Goal: Transaction & Acquisition: Purchase product/service

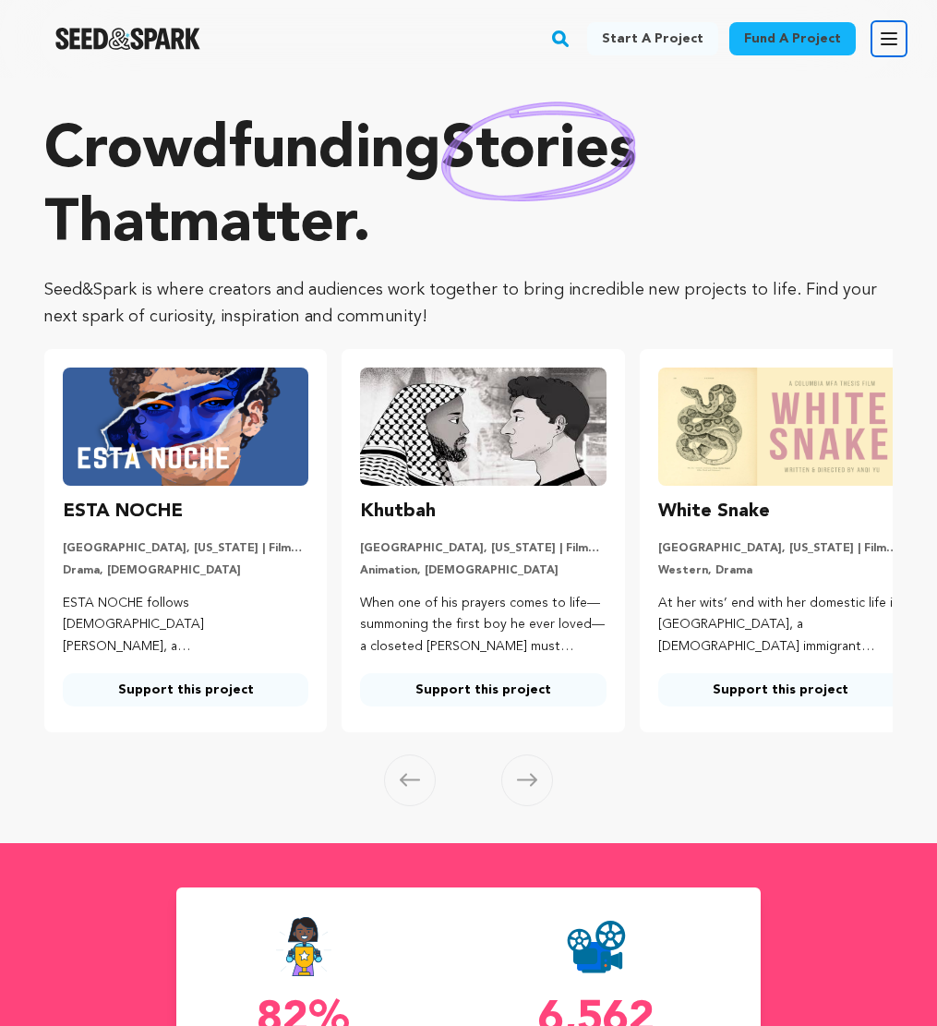
click at [902, 29] on button "Open main menu" at bounding box center [888, 38] width 37 height 37
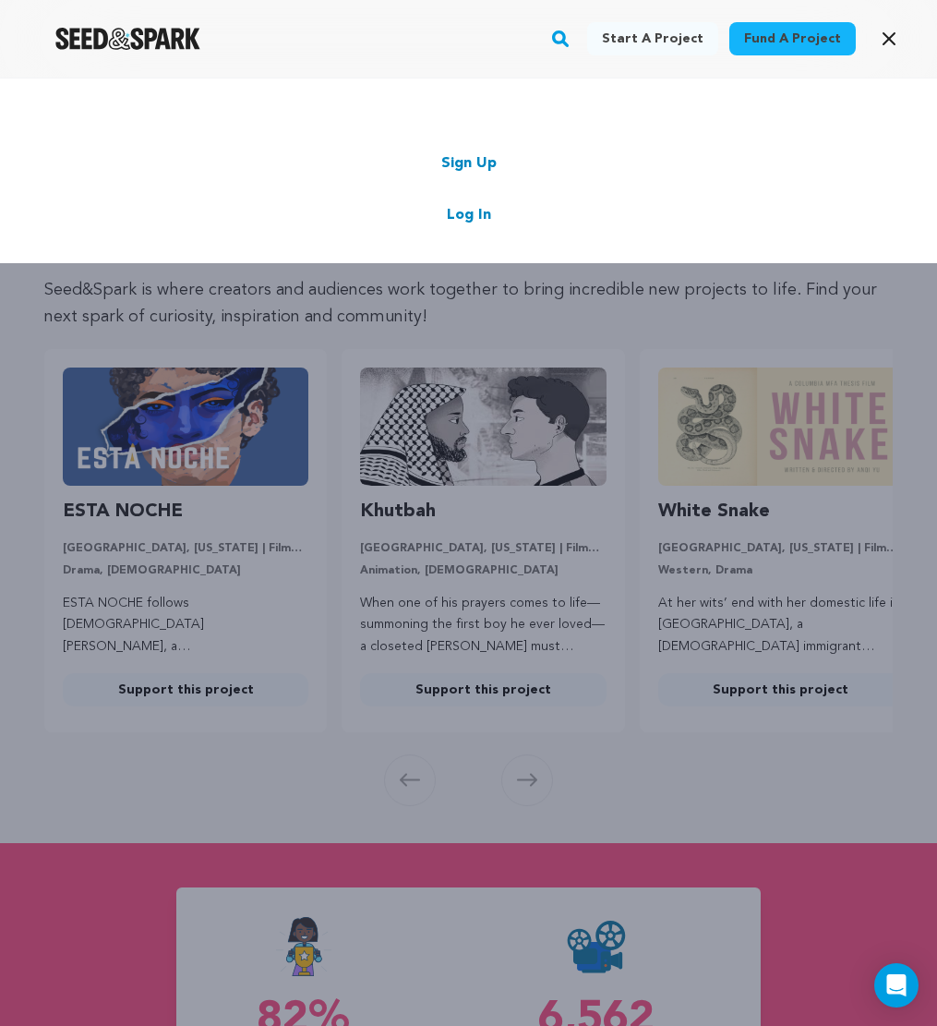
click at [467, 212] on link "Log In" at bounding box center [469, 215] width 44 height 22
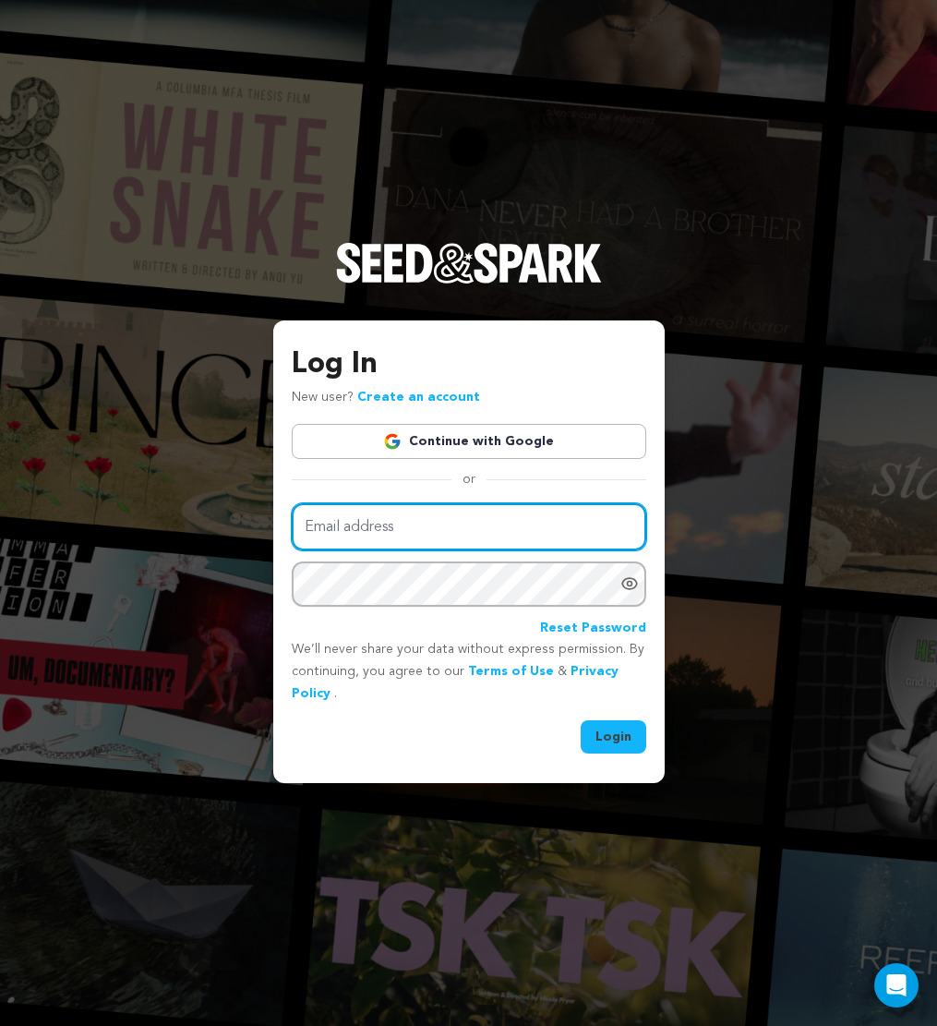
type input "[PERSON_NAME][EMAIL_ADDRESS][DOMAIN_NAME]"
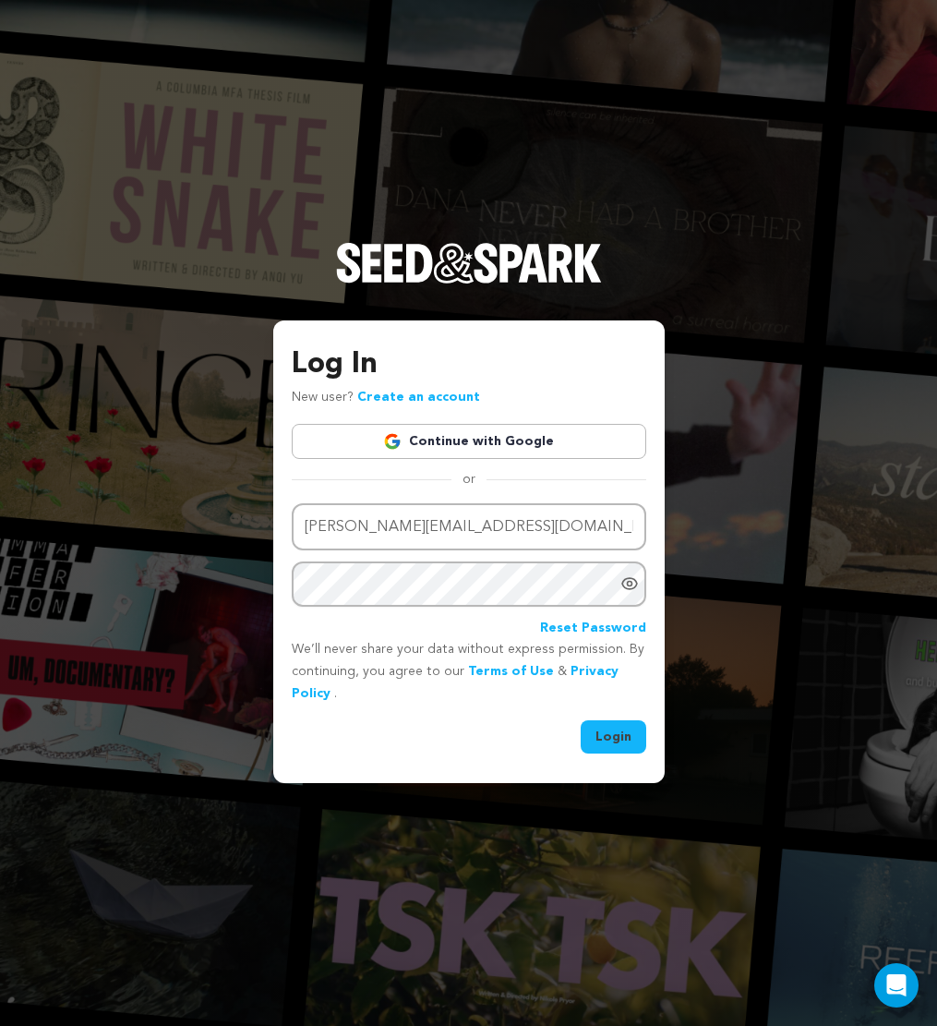
click at [611, 738] on button "Login" at bounding box center [614, 736] width 66 height 33
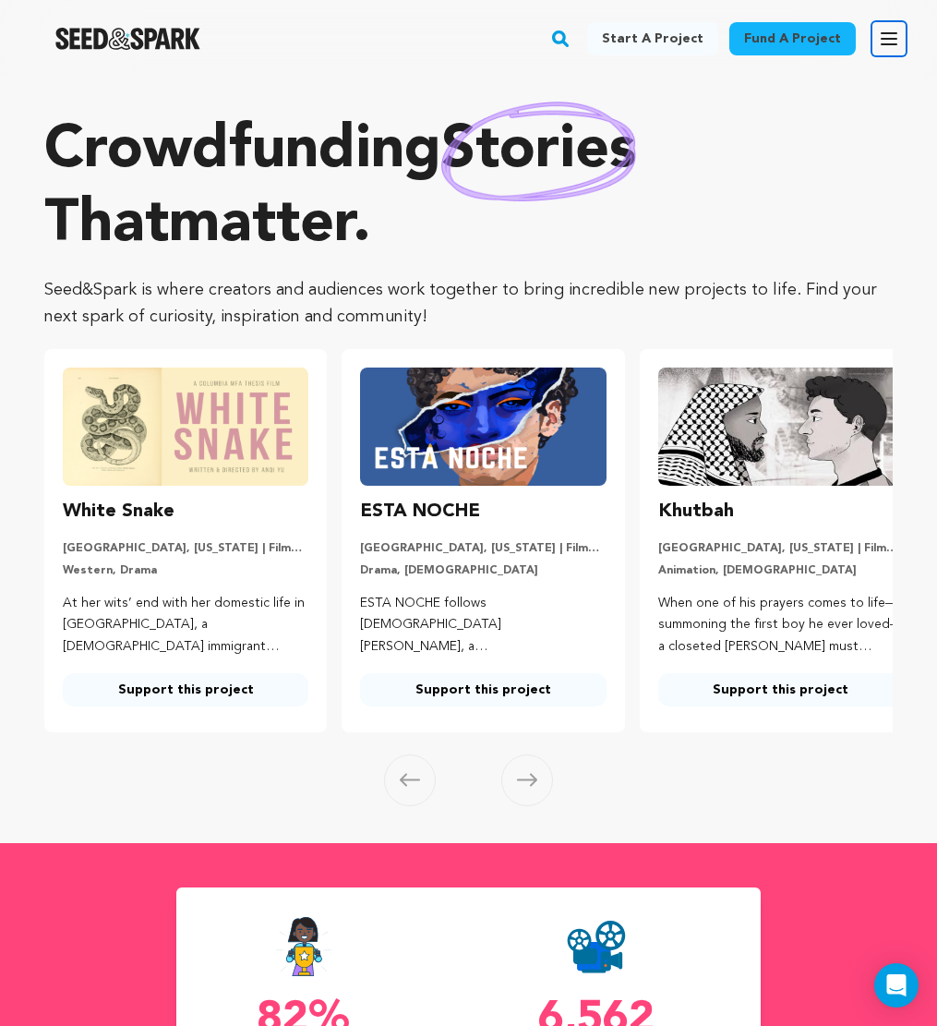
click at [894, 45] on icon "button" at bounding box center [889, 39] width 22 height 22
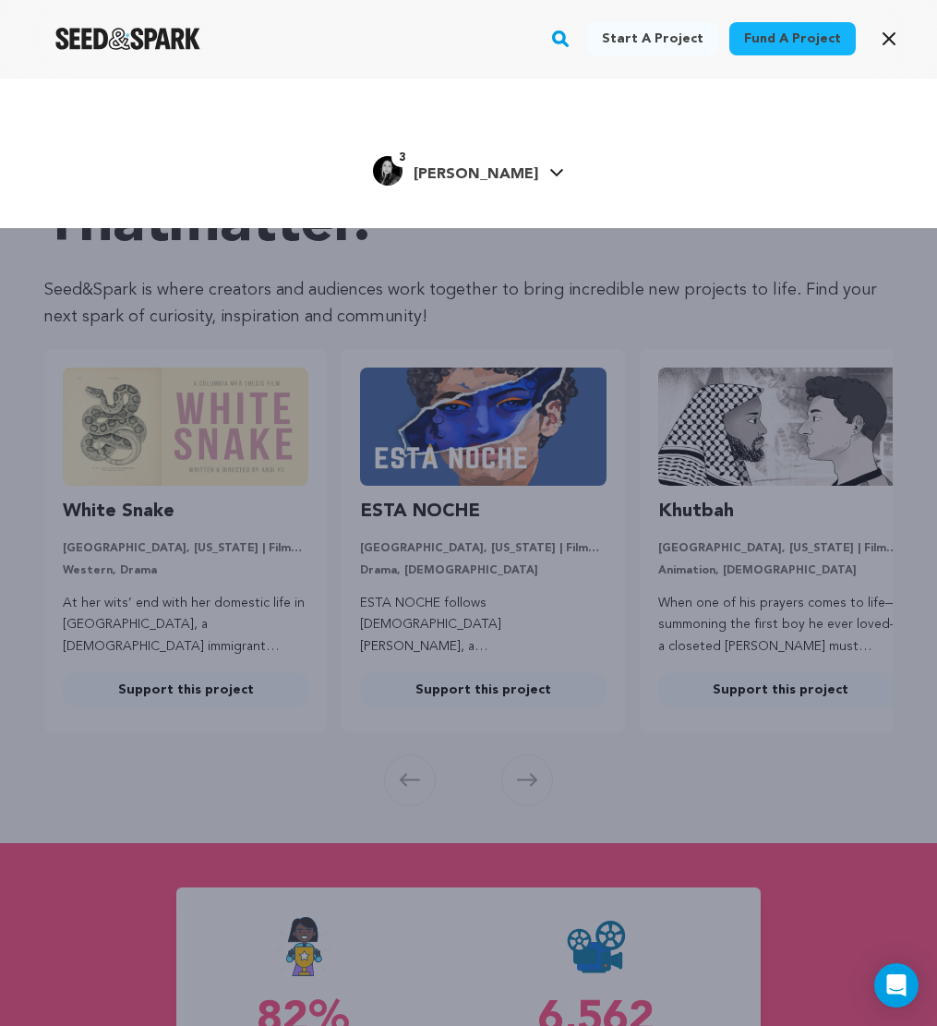
click at [484, 176] on span "Jessica T." at bounding box center [476, 174] width 125 height 15
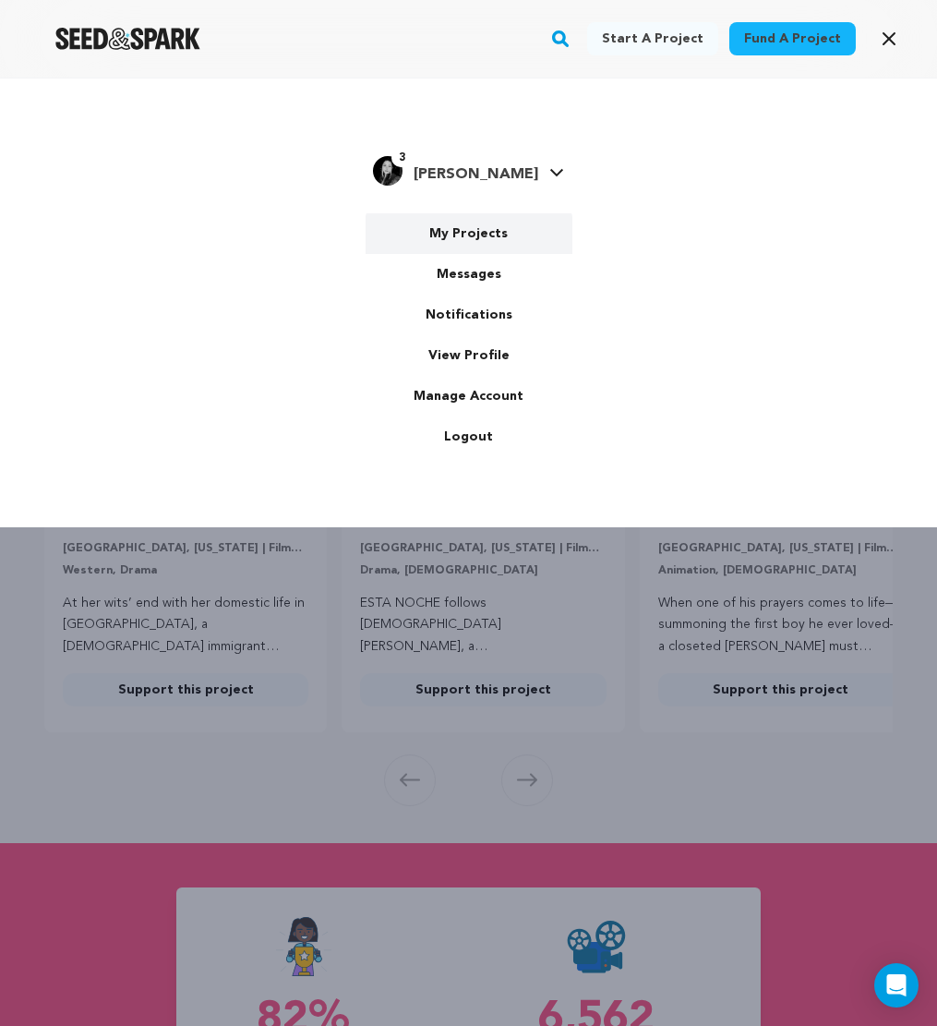
click at [482, 233] on link "My Projects" at bounding box center [469, 233] width 207 height 41
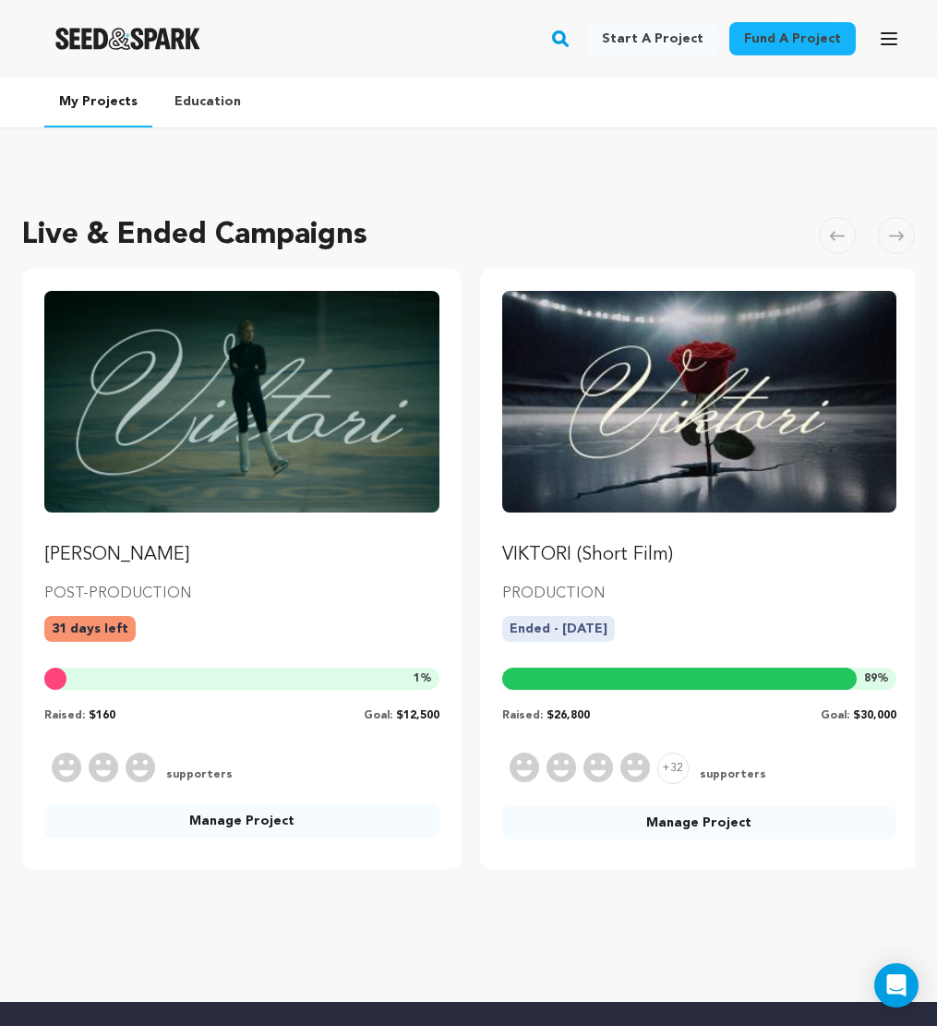
click at [73, 558] on p "Viktori" at bounding box center [241, 555] width 395 height 26
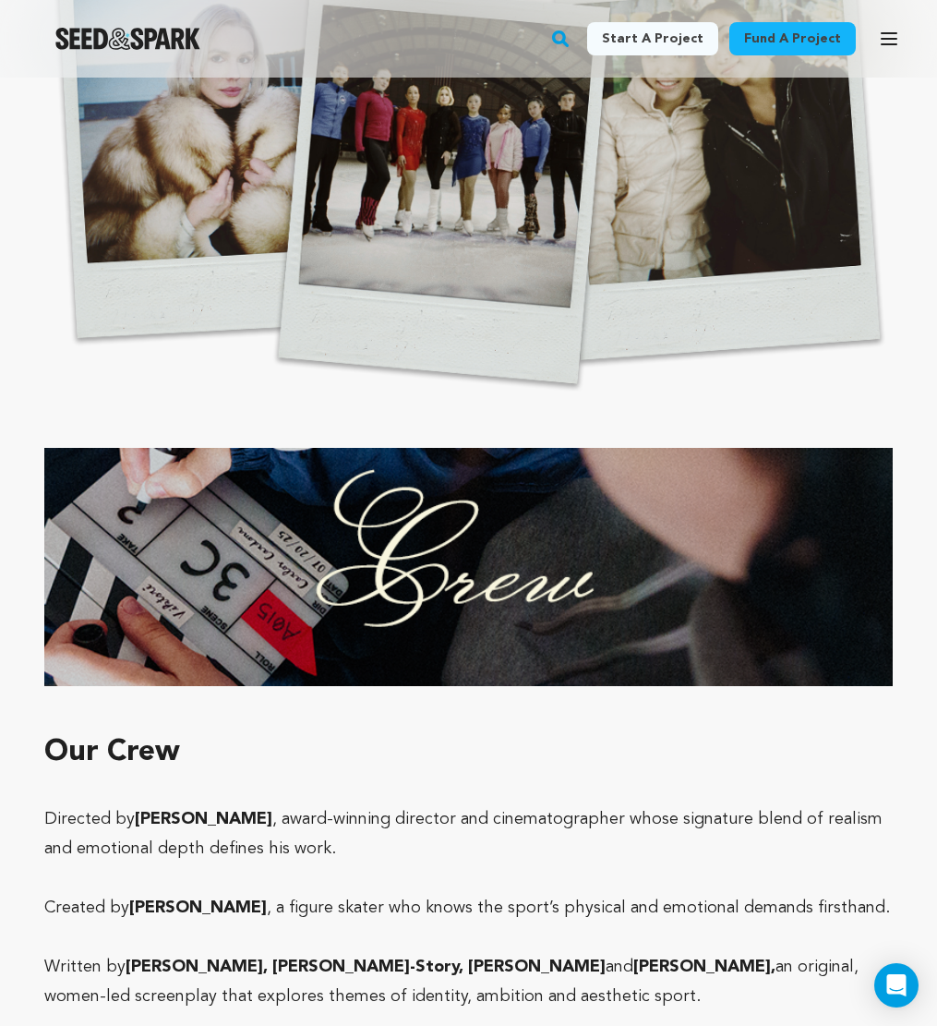
scroll to position [6744, 0]
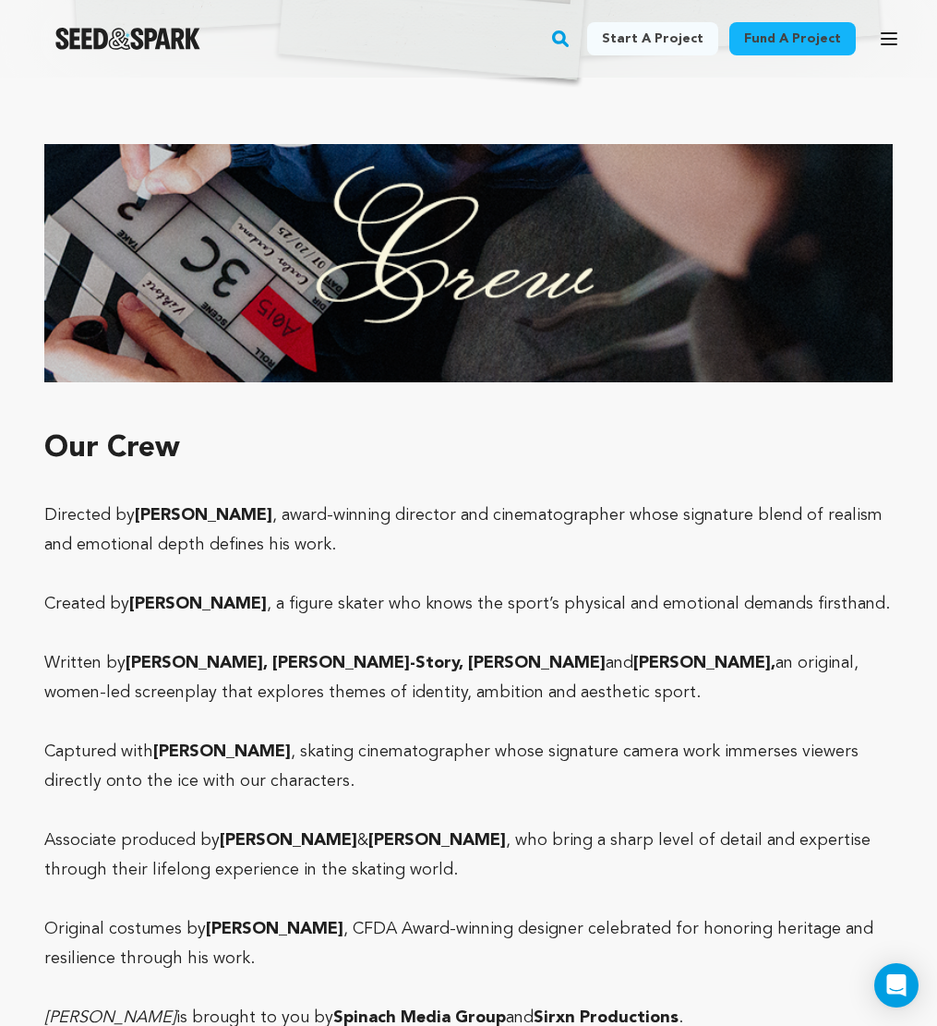
click at [257, 507] on span ", award-winning director and cinematographer whose signature blend of realism a…" at bounding box center [463, 530] width 838 height 46
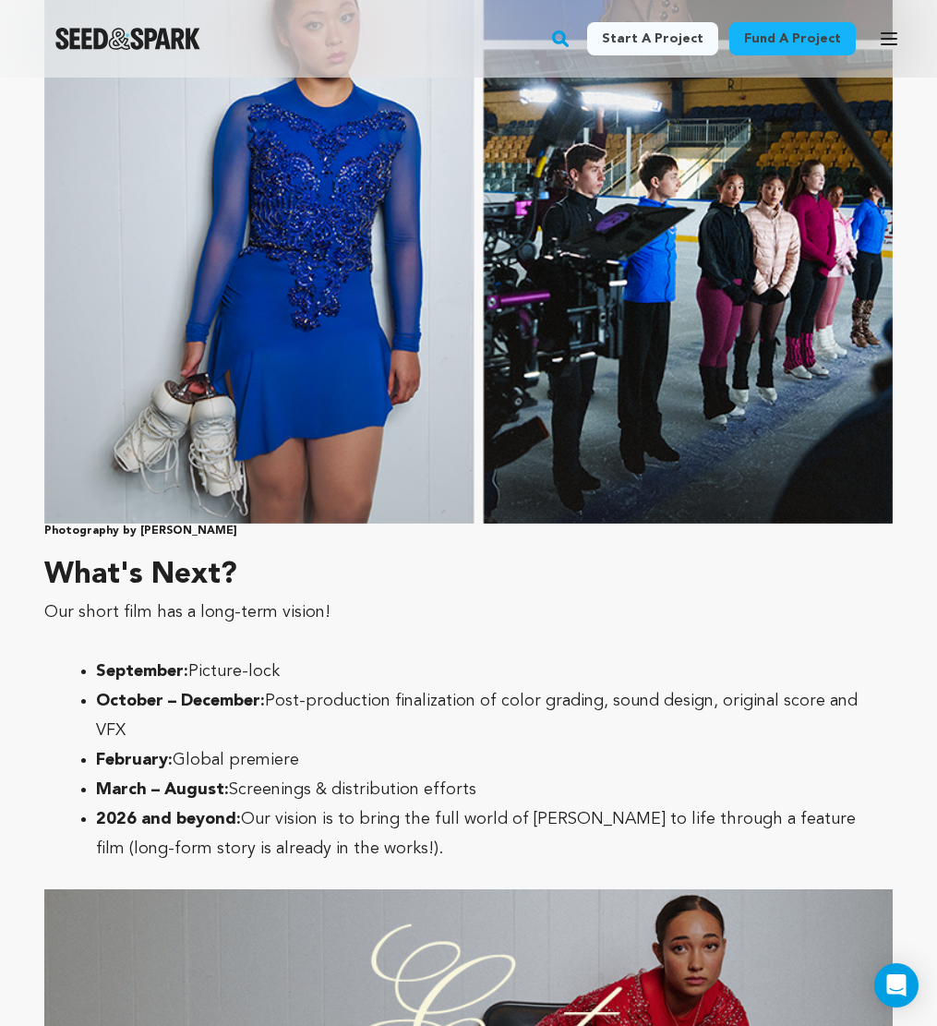
scroll to position [4814, 0]
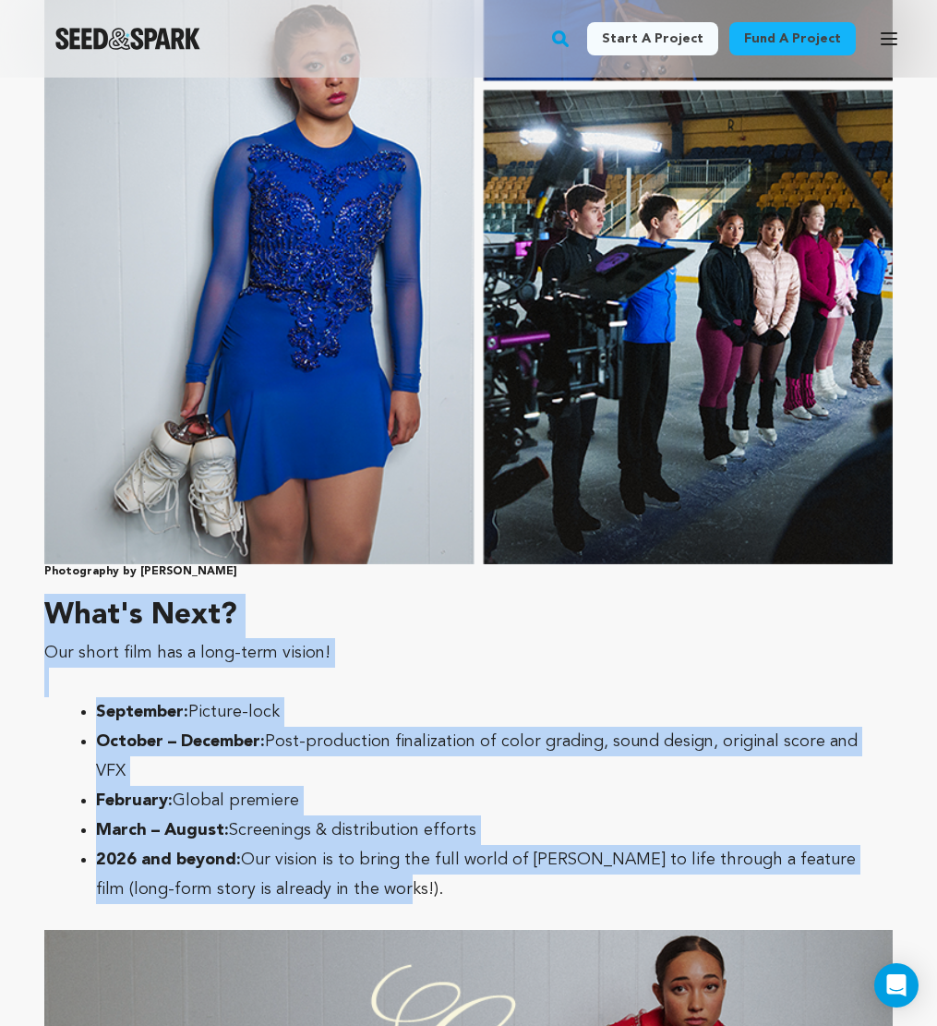
drag, startPoint x: 379, startPoint y: 854, endPoint x: 8, endPoint y: 595, distance: 452.2
copy div "What's Next? Our short film has a long-term vision! September: Picture-lock Oct…"
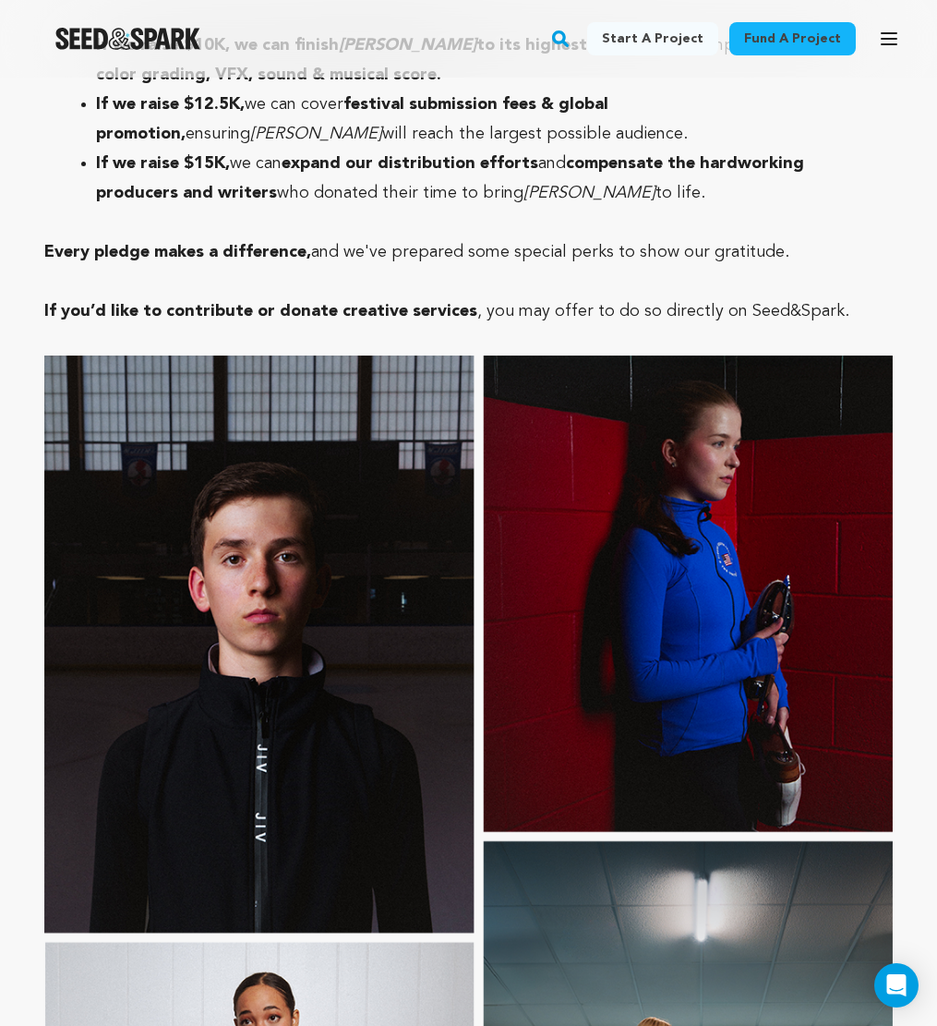
scroll to position [2902, 0]
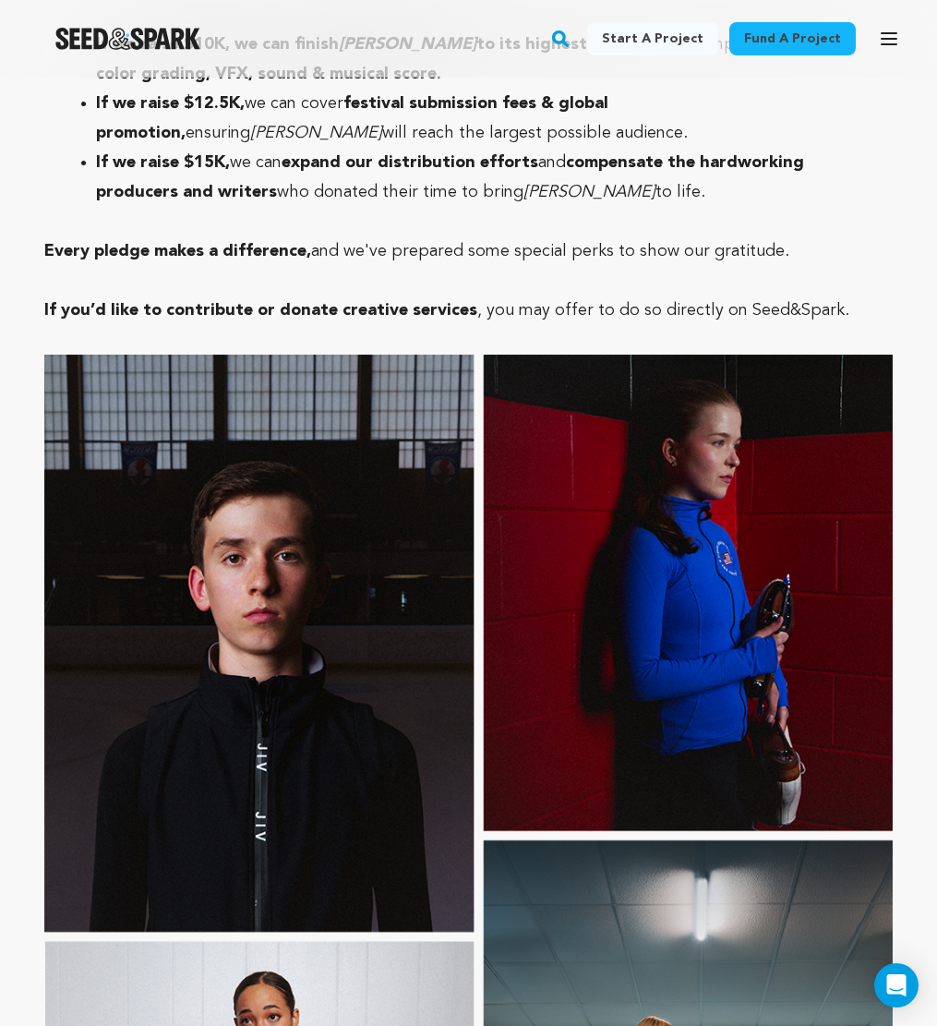
click at [192, 243] on strong "Every pledge makes a difference," at bounding box center [177, 251] width 267 height 17
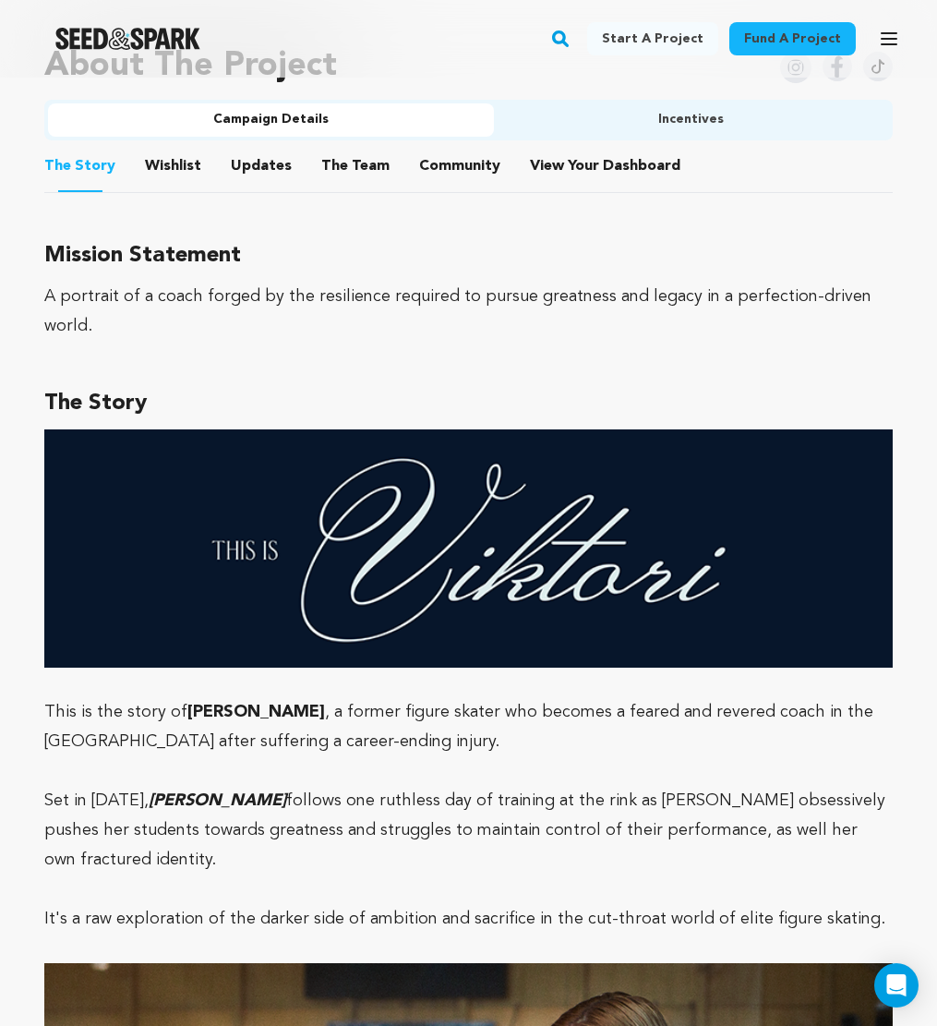
scroll to position [1241, 0]
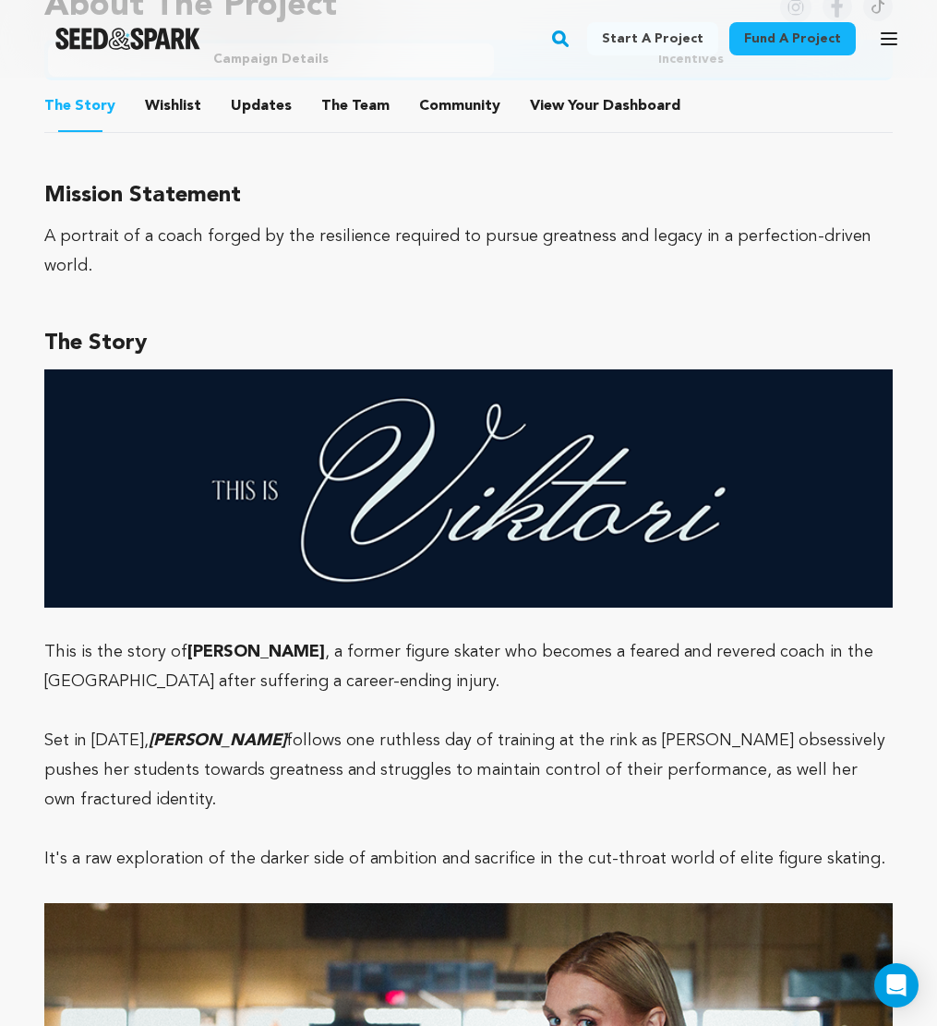
click at [230, 639] on p "This is the story of Viktoria , a former figure skater who becomes a feared and…" at bounding box center [468, 666] width 848 height 59
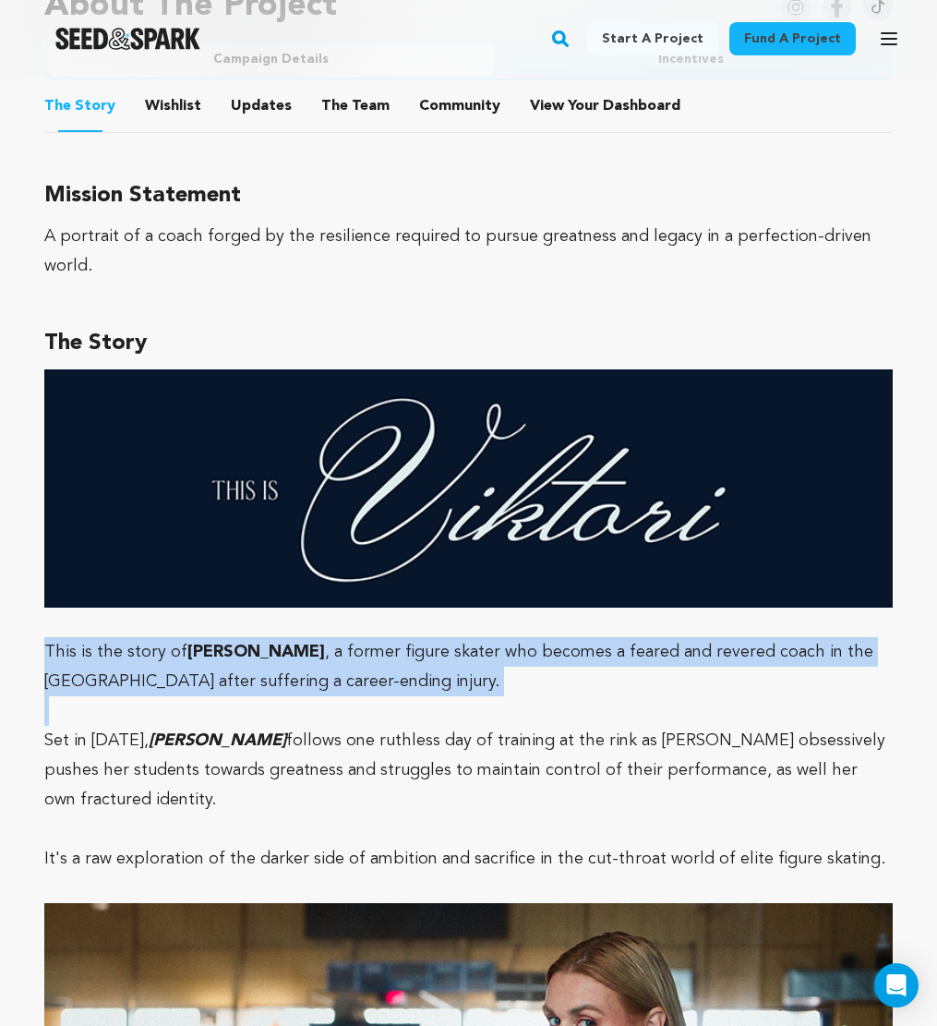
click at [230, 639] on p "This is the story of Viktoria , a former figure skater who becomes a feared and…" at bounding box center [468, 666] width 848 height 59
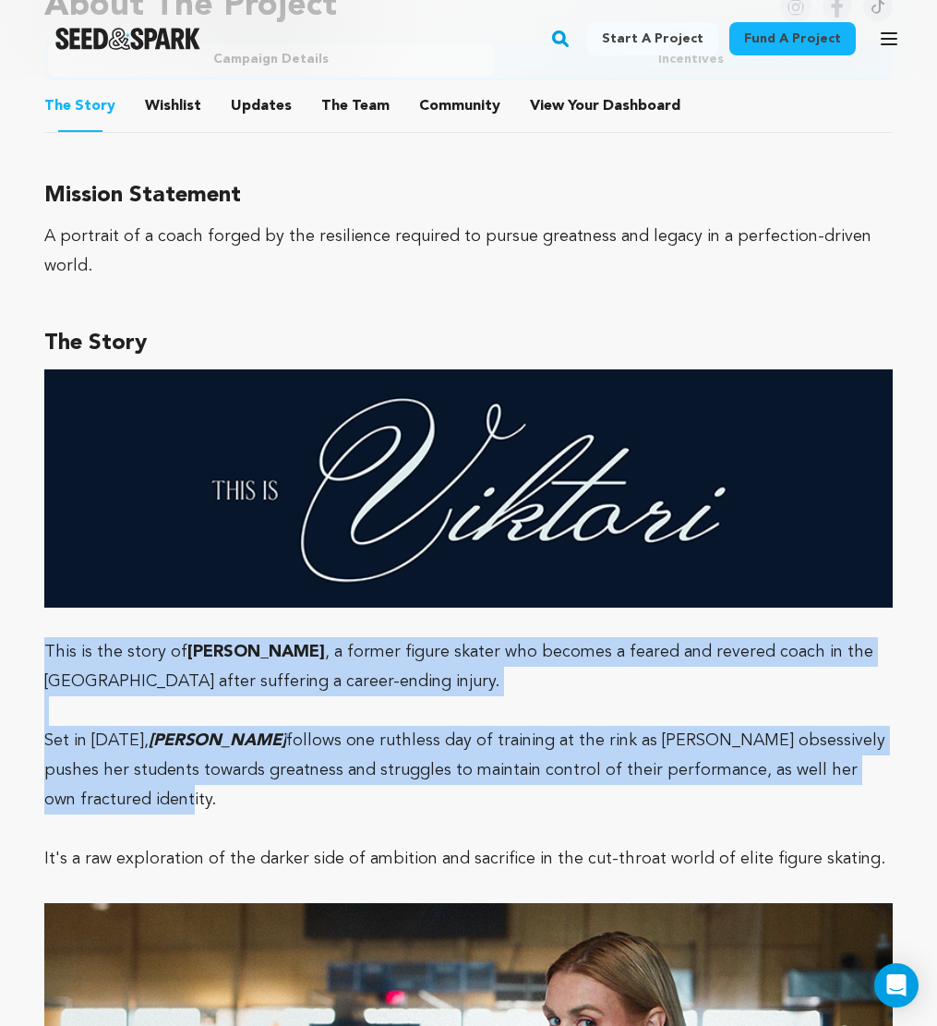
drag, startPoint x: 134, startPoint y: 775, endPoint x: 6, endPoint y: 612, distance: 207.7
copy div "This is the story of Viktoria , a former figure skater who becomes a feared and…"
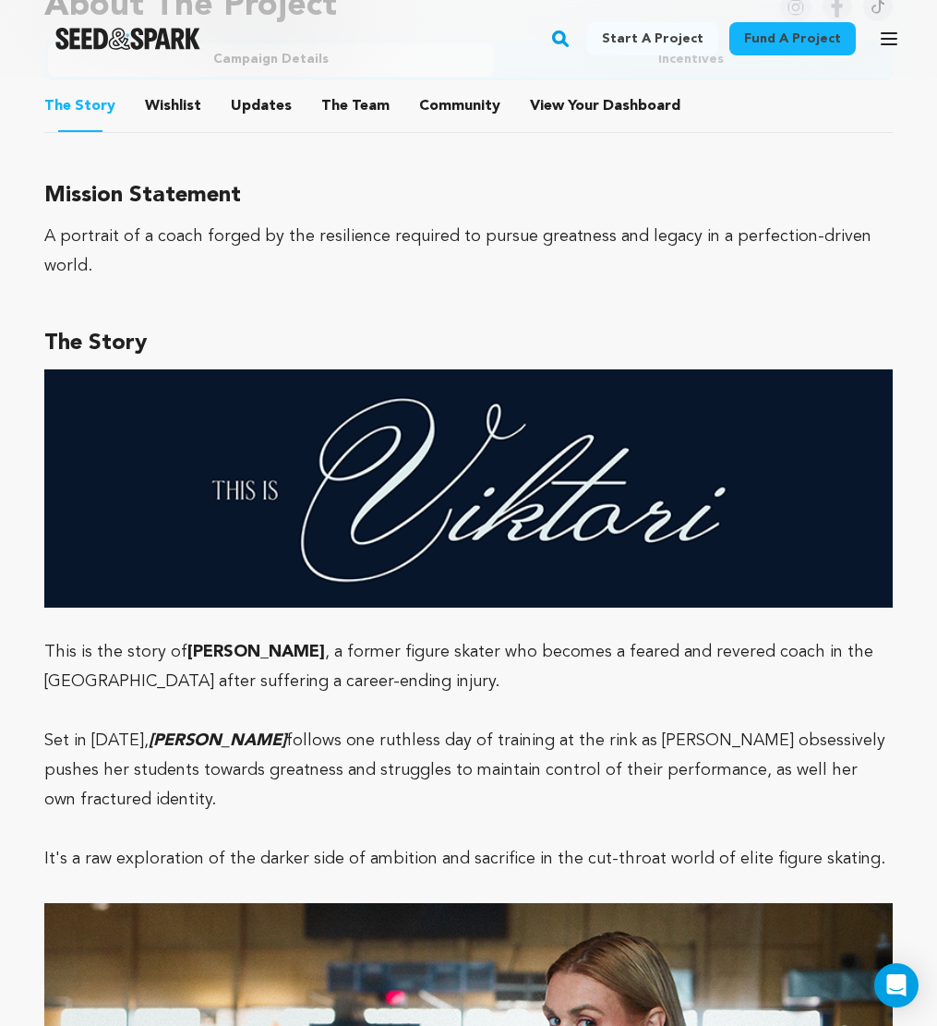
click at [120, 622] on h6 at bounding box center [468, 629] width 848 height 15
click at [120, 663] on p "This is the story of Viktoria , a former figure skater who becomes a feared and…" at bounding box center [468, 666] width 848 height 59
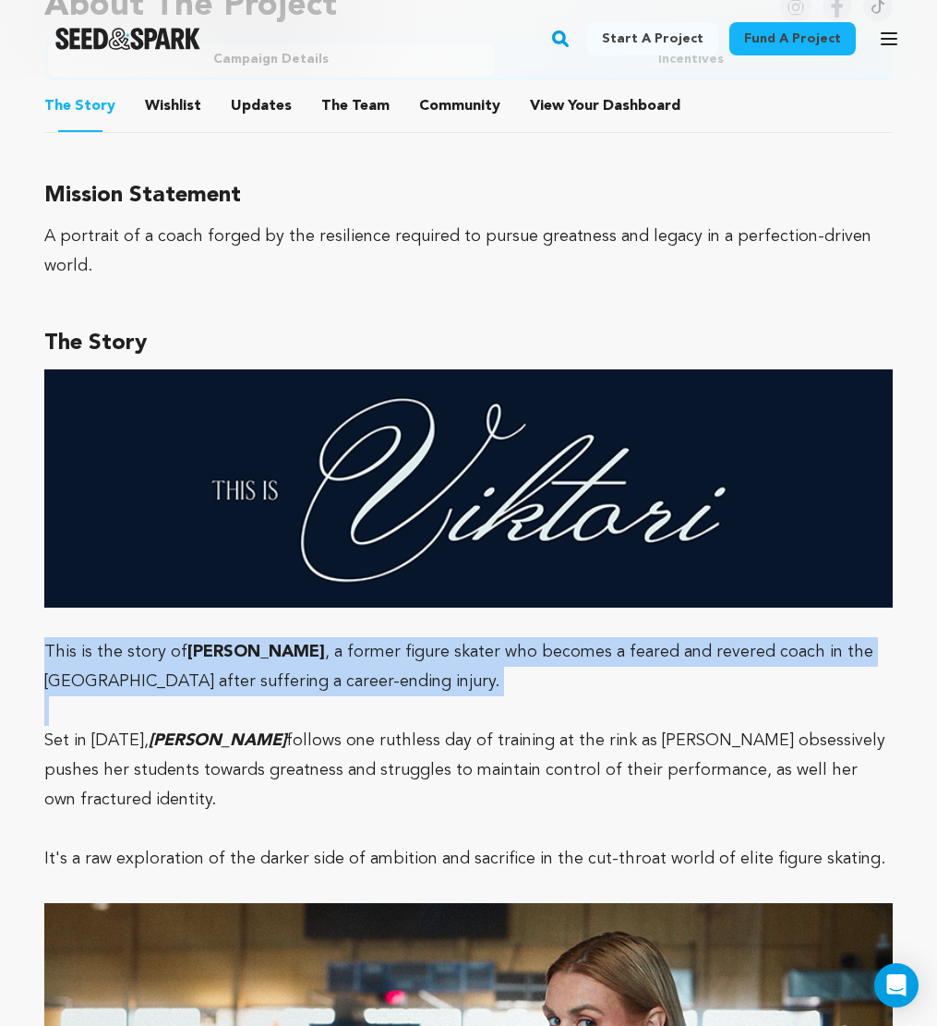
click at [120, 663] on p "This is the story of Viktoria , a former figure skater who becomes a feared and…" at bounding box center [468, 666] width 848 height 59
copy p "This is the story of Viktoria , a former figure skater who becomes a feared and…"
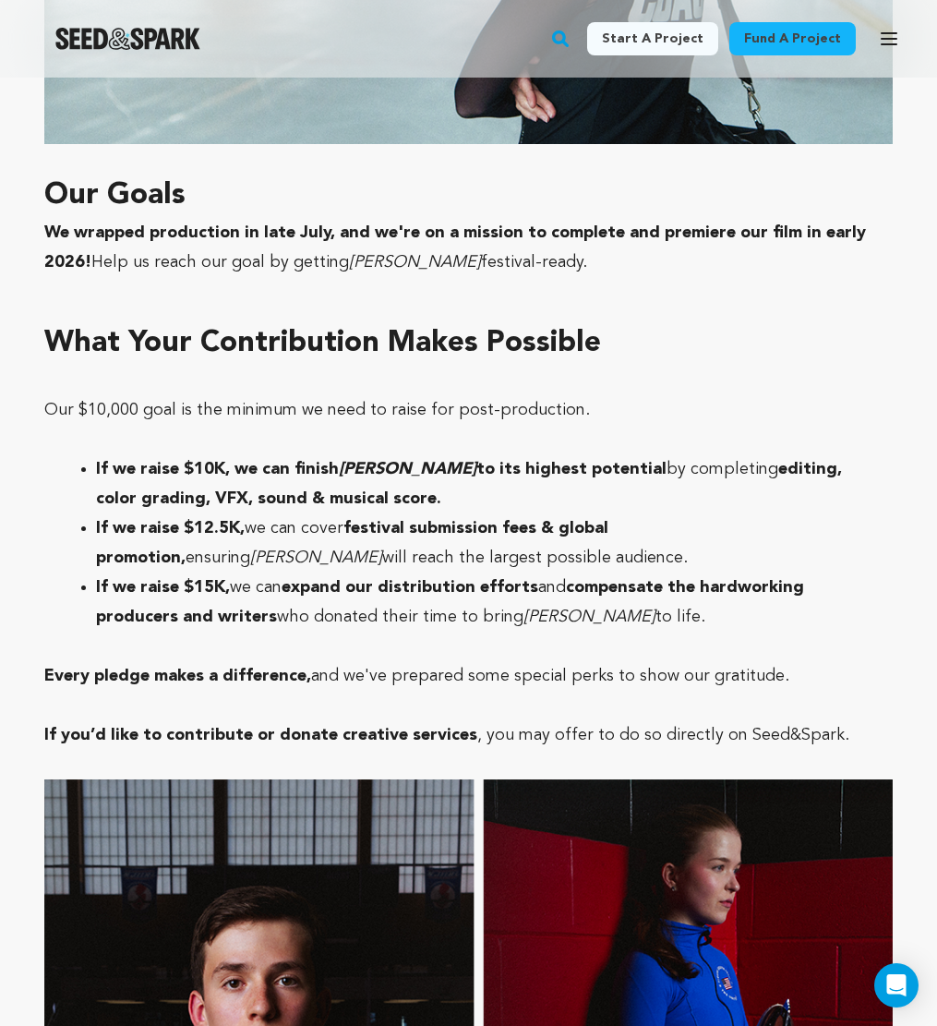
scroll to position [2393, 0]
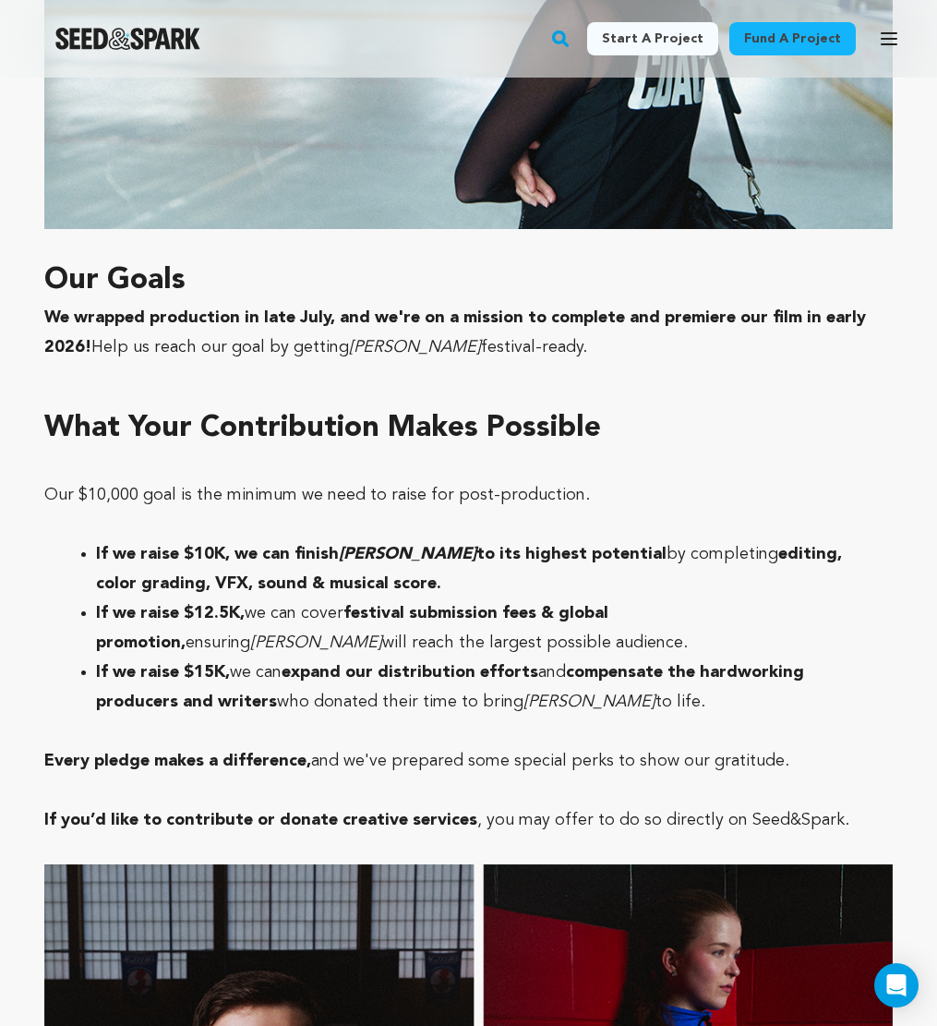
click at [148, 309] on strong "We wrapped production in late July, and we're on a mission to complete and prem…" at bounding box center [455, 332] width 822 height 46
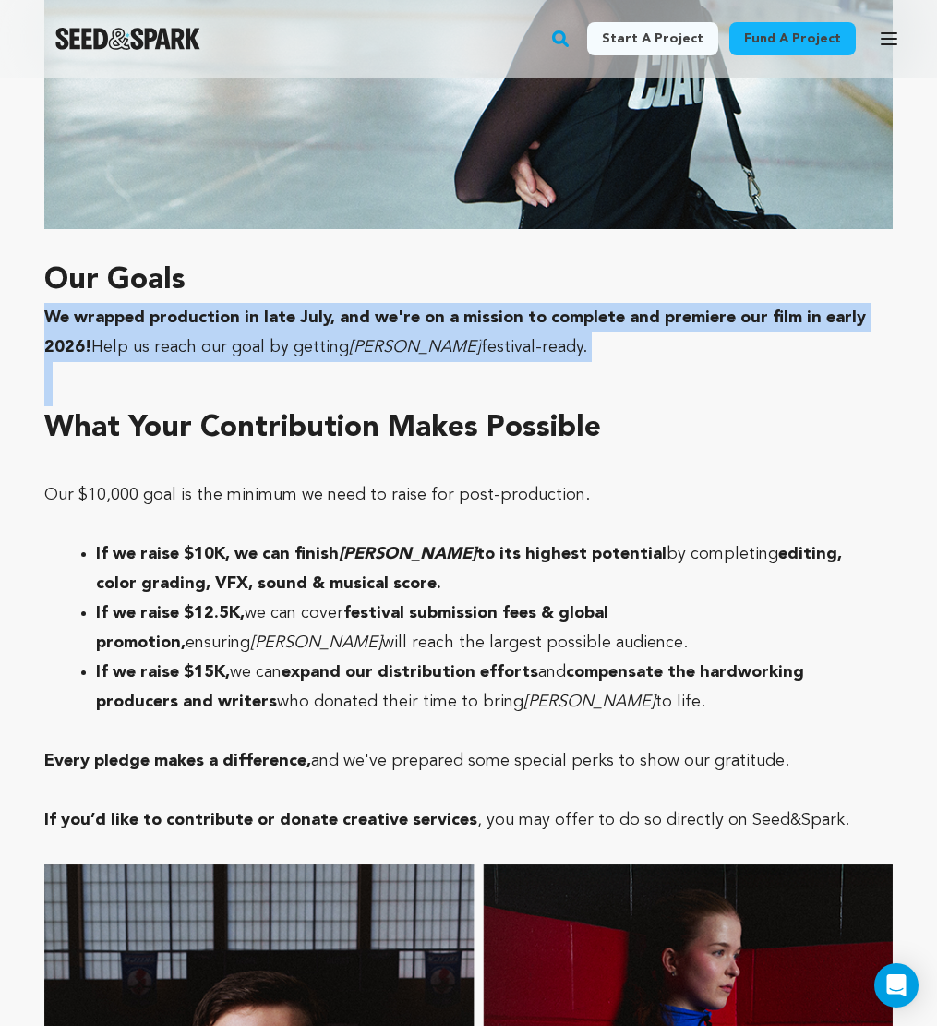
click at [148, 309] on strong "We wrapped production in late July, and we're on a mission to complete and prem…" at bounding box center [455, 332] width 822 height 46
copy p "We wrapped production in late July, and we're on a mission to complete and prem…"
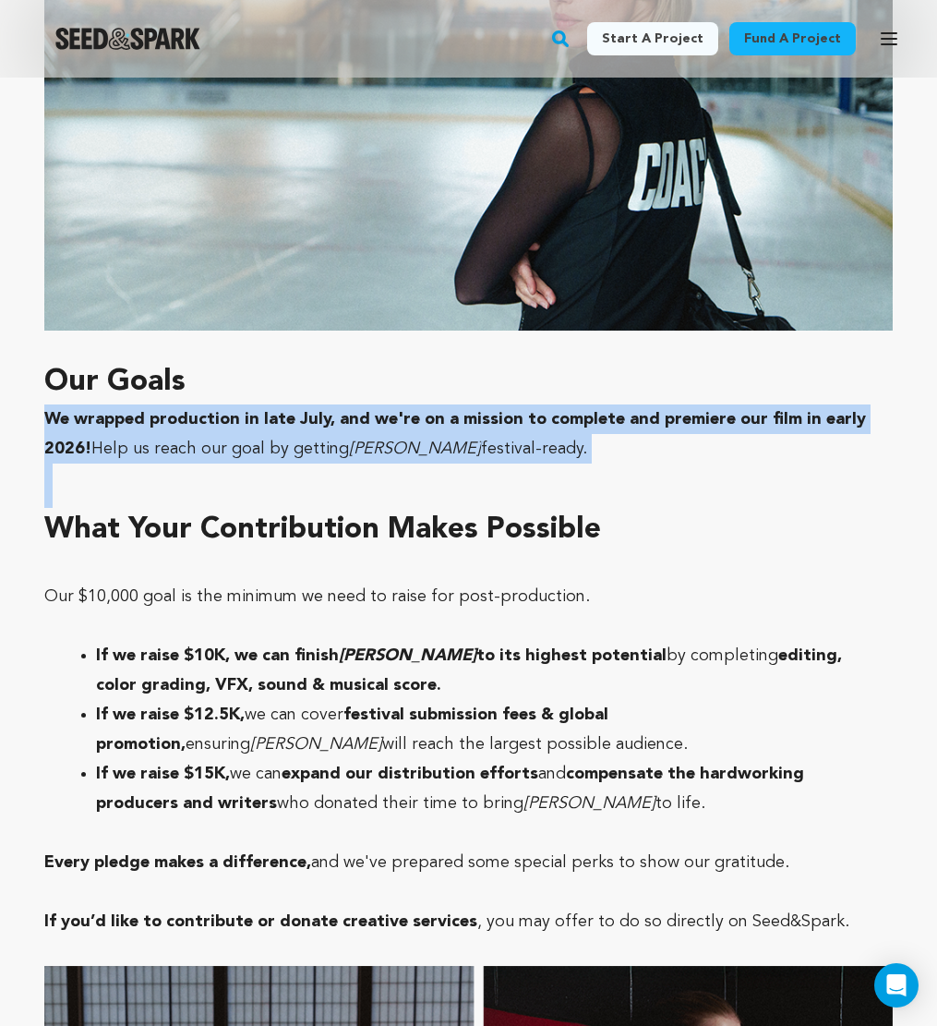
scroll to position [2122, 0]
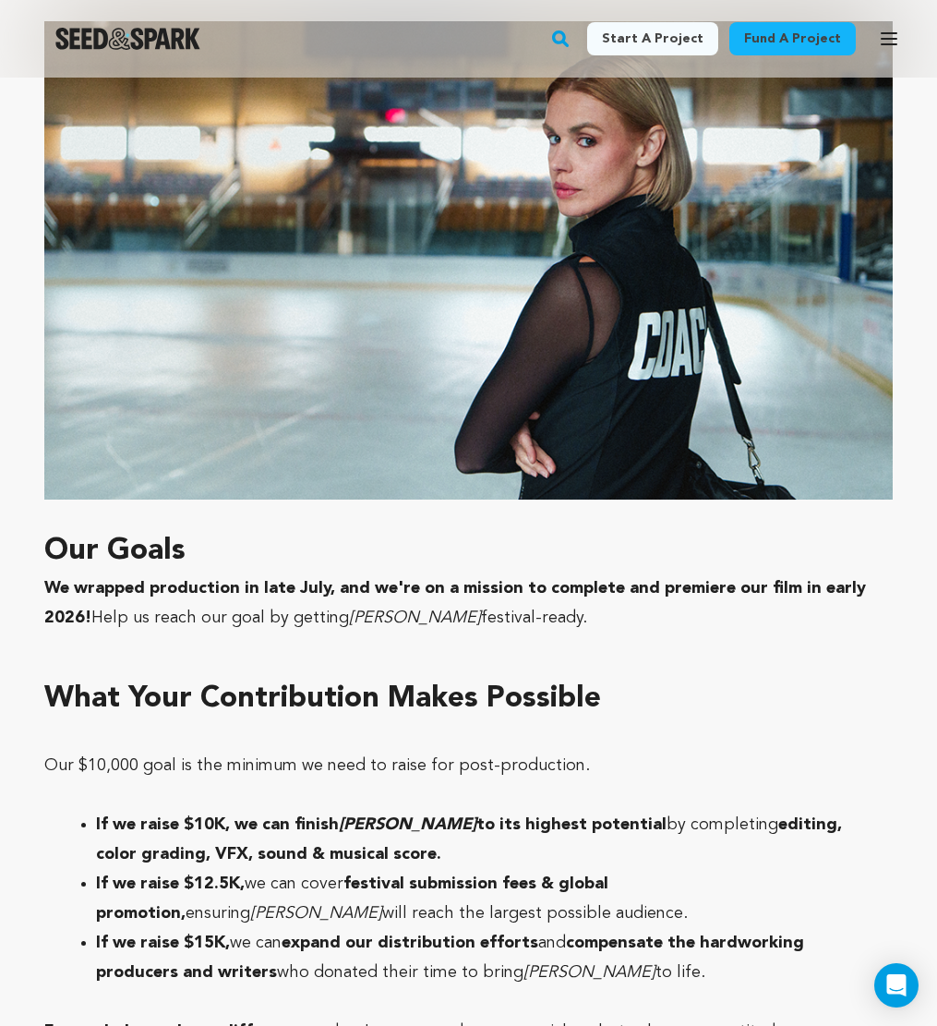
click at [312, 750] on p "Our $10,000 goal is the minimum we need to raise for post-production." at bounding box center [468, 765] width 848 height 30
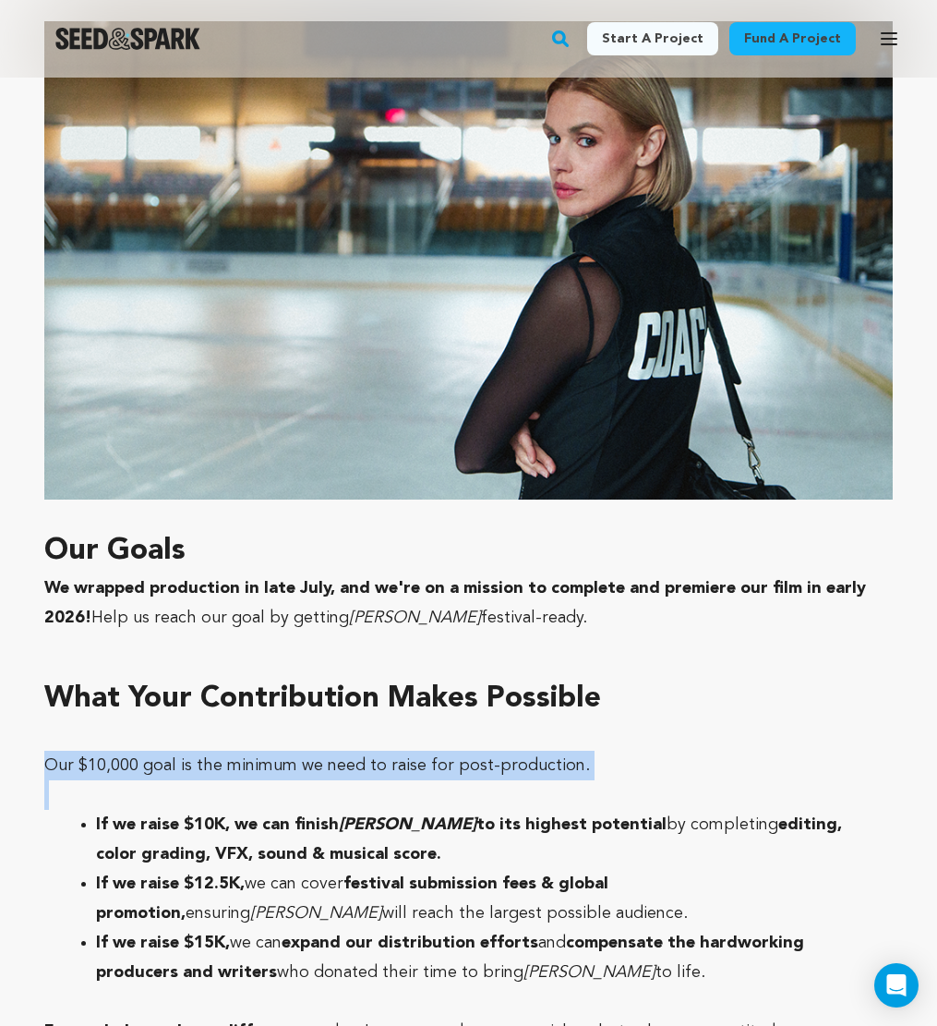
click at [312, 750] on p "Our $10,000 goal is the minimum we need to raise for post-production." at bounding box center [468, 765] width 848 height 30
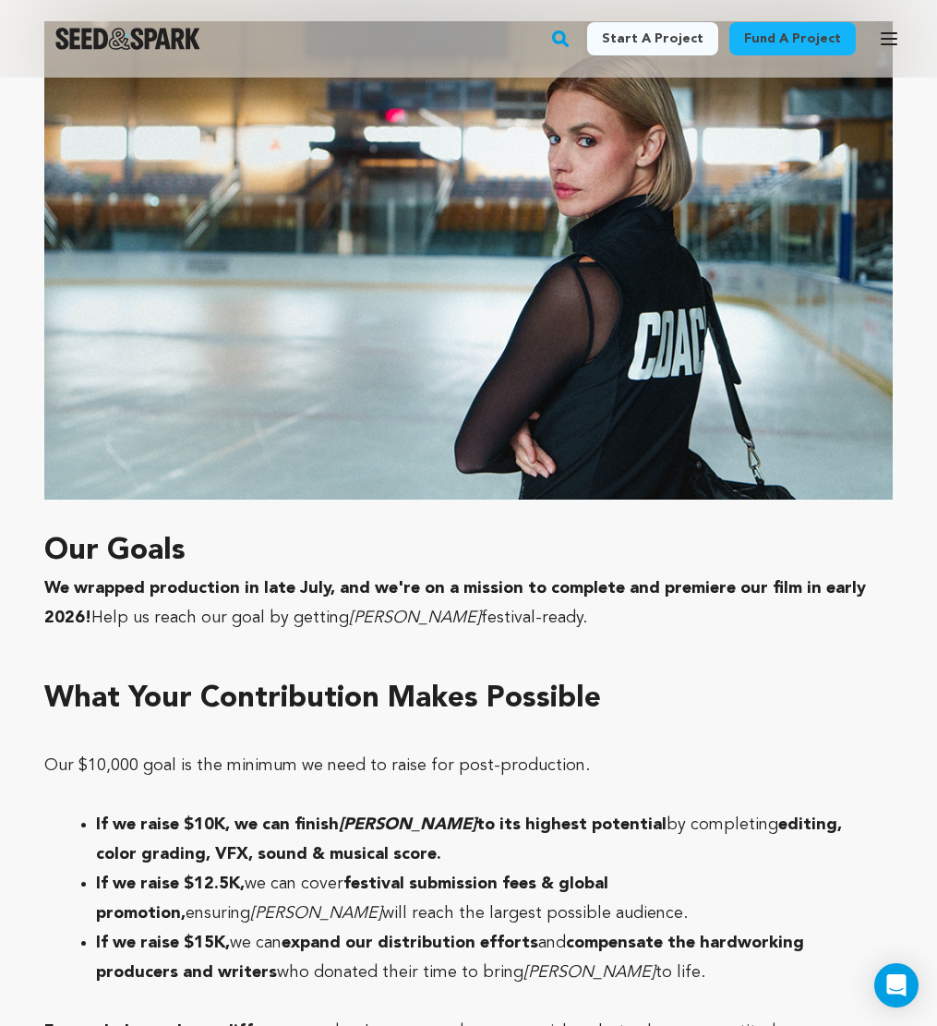
click at [301, 677] on h1 "What Your Contribution Makes Possible" at bounding box center [468, 699] width 848 height 44
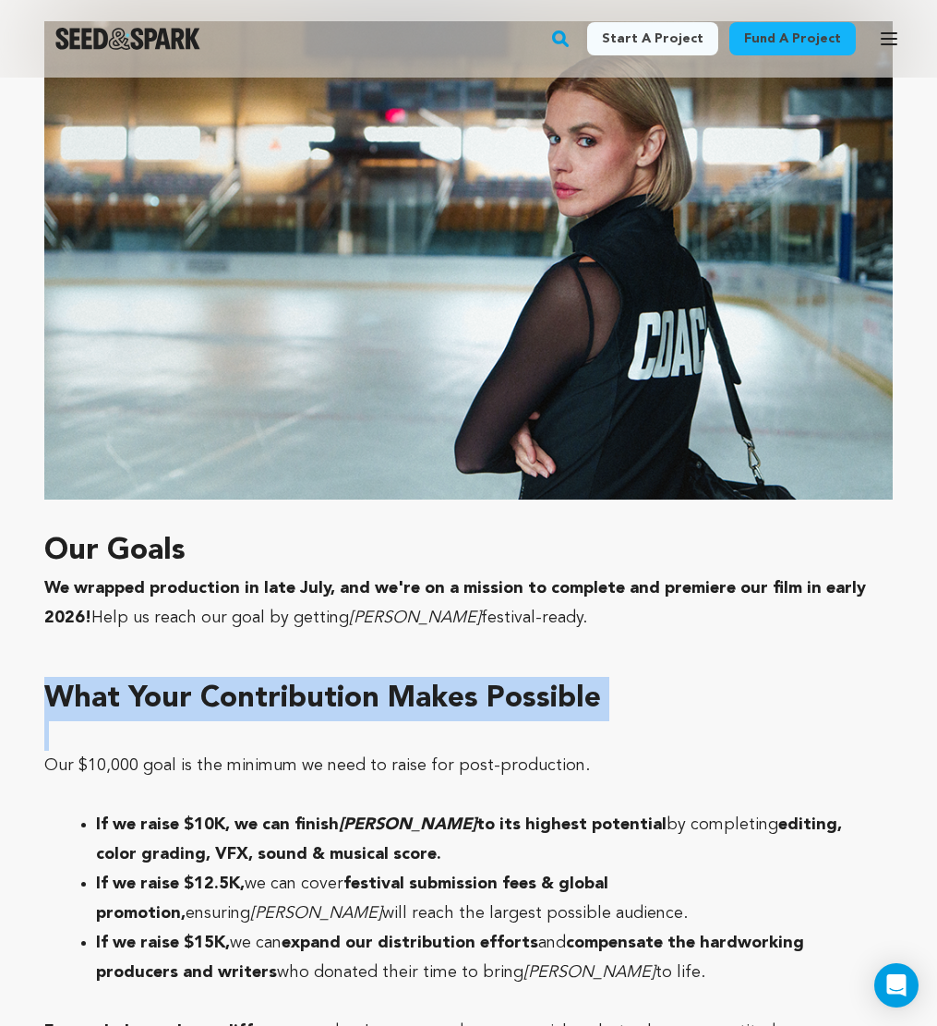
click at [301, 677] on h1 "What Your Contribution Makes Possible" at bounding box center [468, 699] width 848 height 44
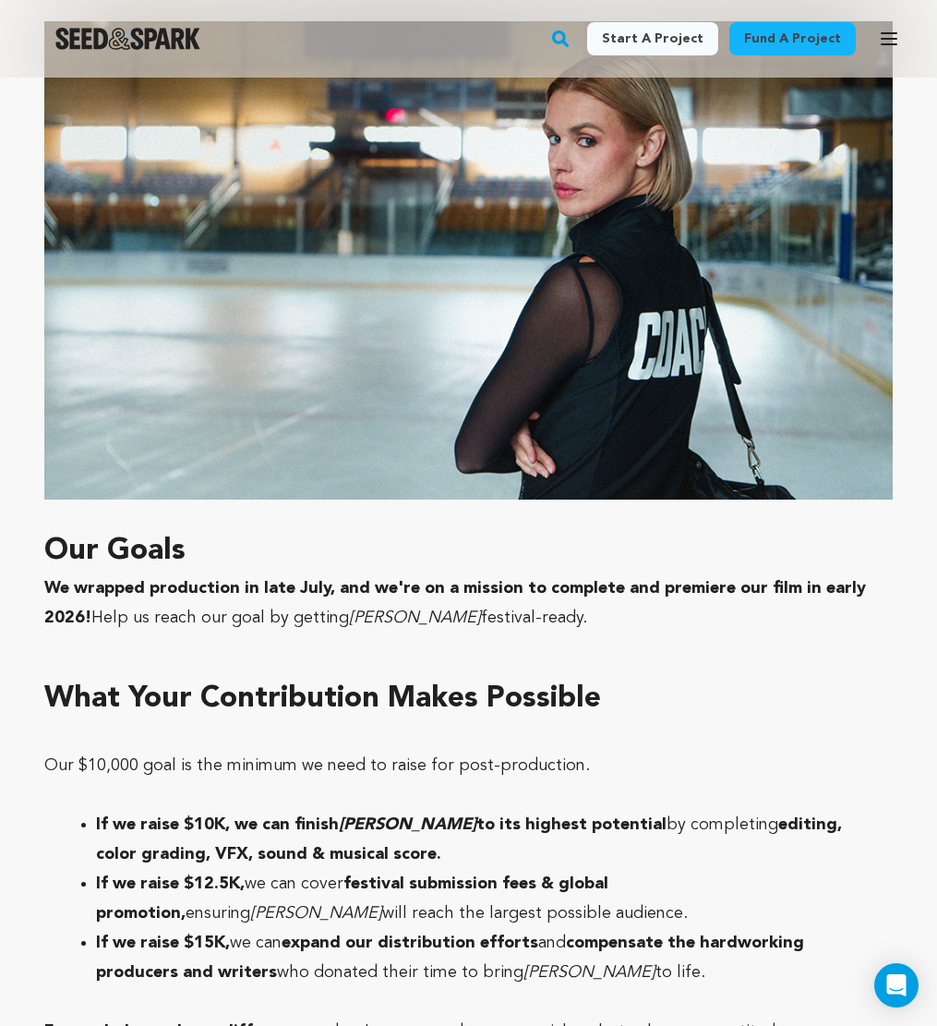
click at [302, 750] on p "Our $10,000 goal is the minimum we need to raise for post-production." at bounding box center [468, 765] width 848 height 30
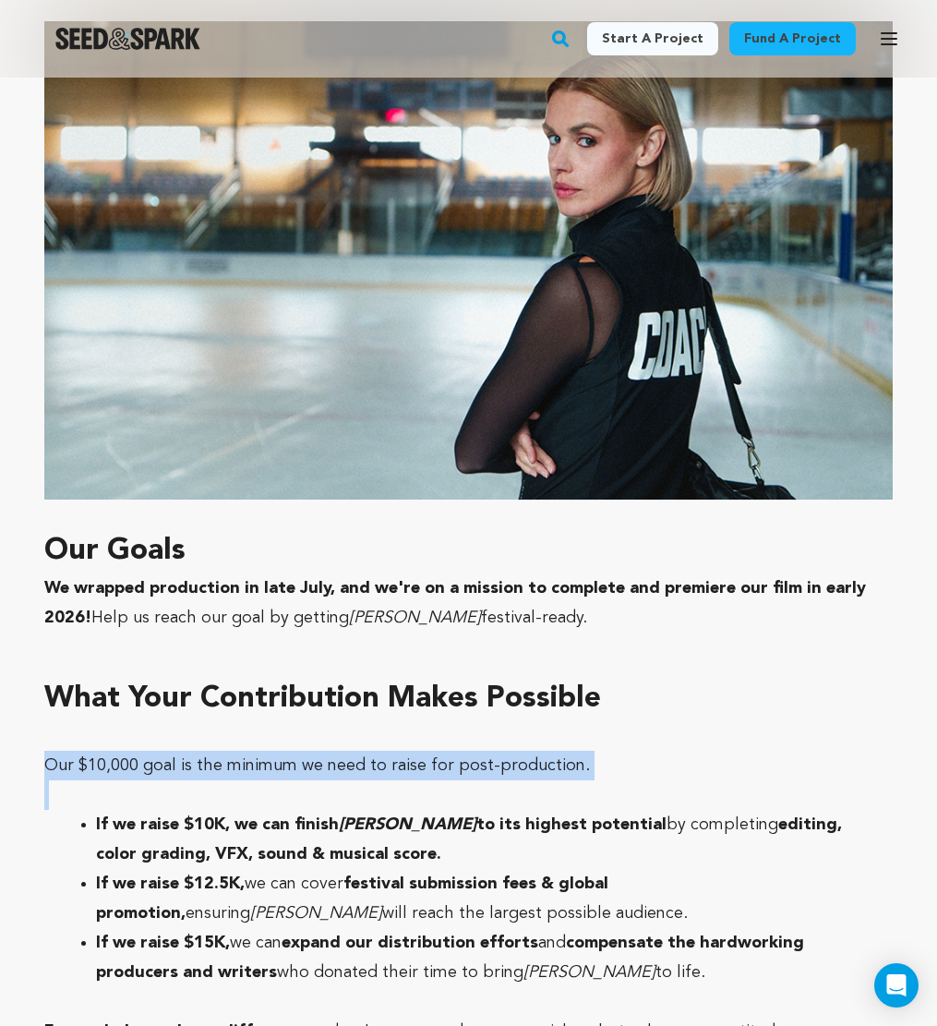
click at [302, 750] on p "Our $10,000 goal is the minimum we need to raise for post-production." at bounding box center [468, 765] width 848 height 30
copy p "Our $10,000 goal is the minimum we need to raise for post-production."
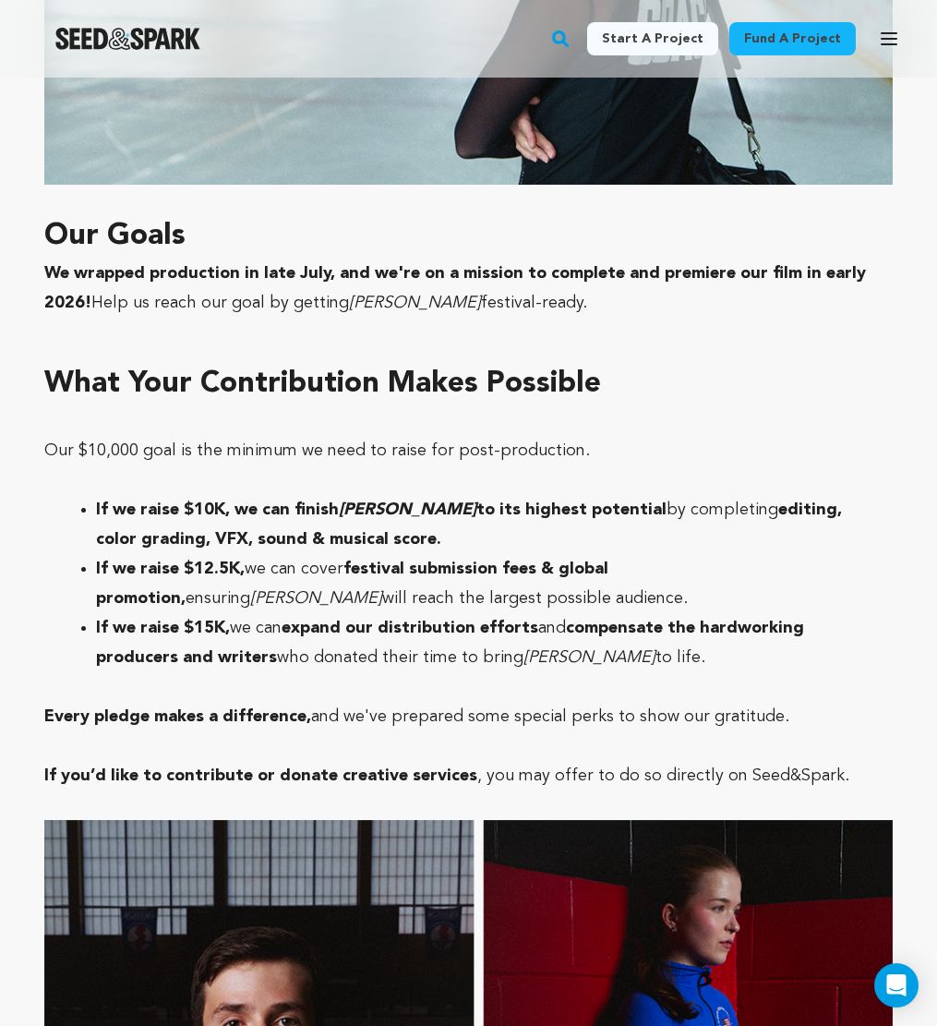
click at [687, 495] on li "If we raise $10K, we can finish Viktori to its highest potential by completing …" at bounding box center [483, 524] width 774 height 59
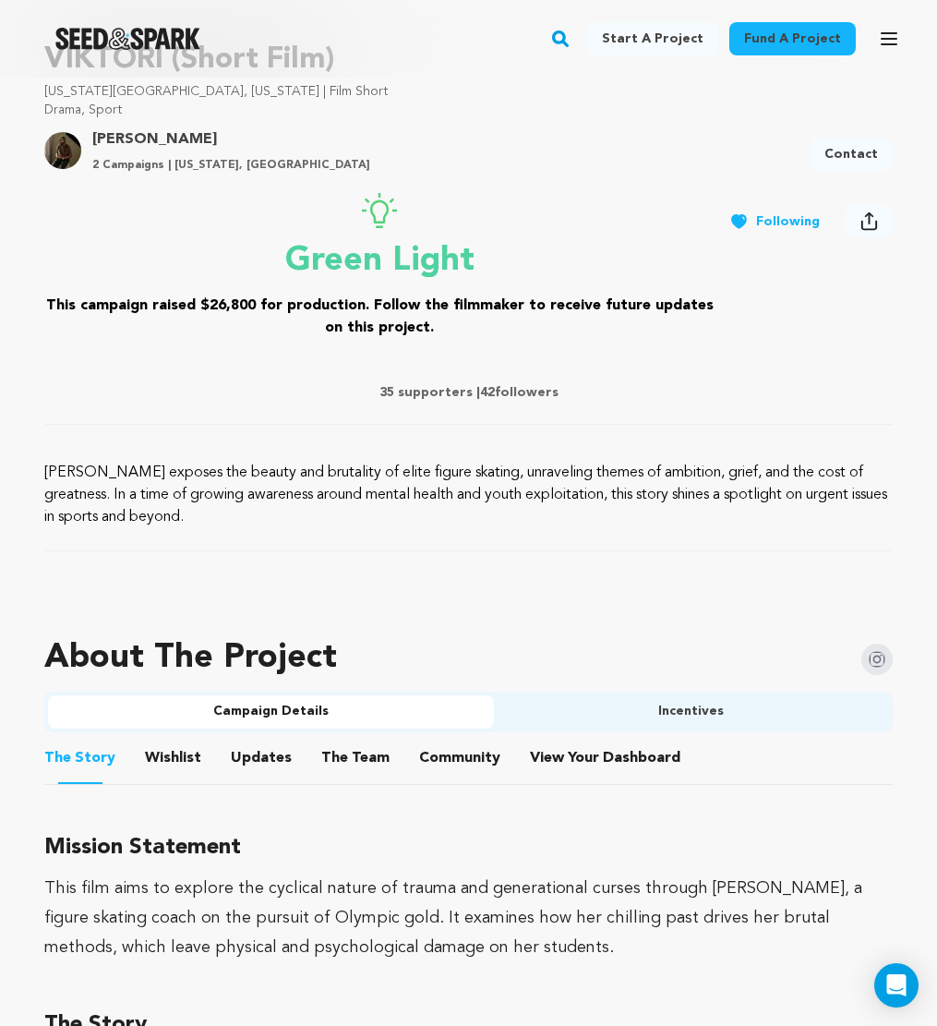
scroll to position [721, 0]
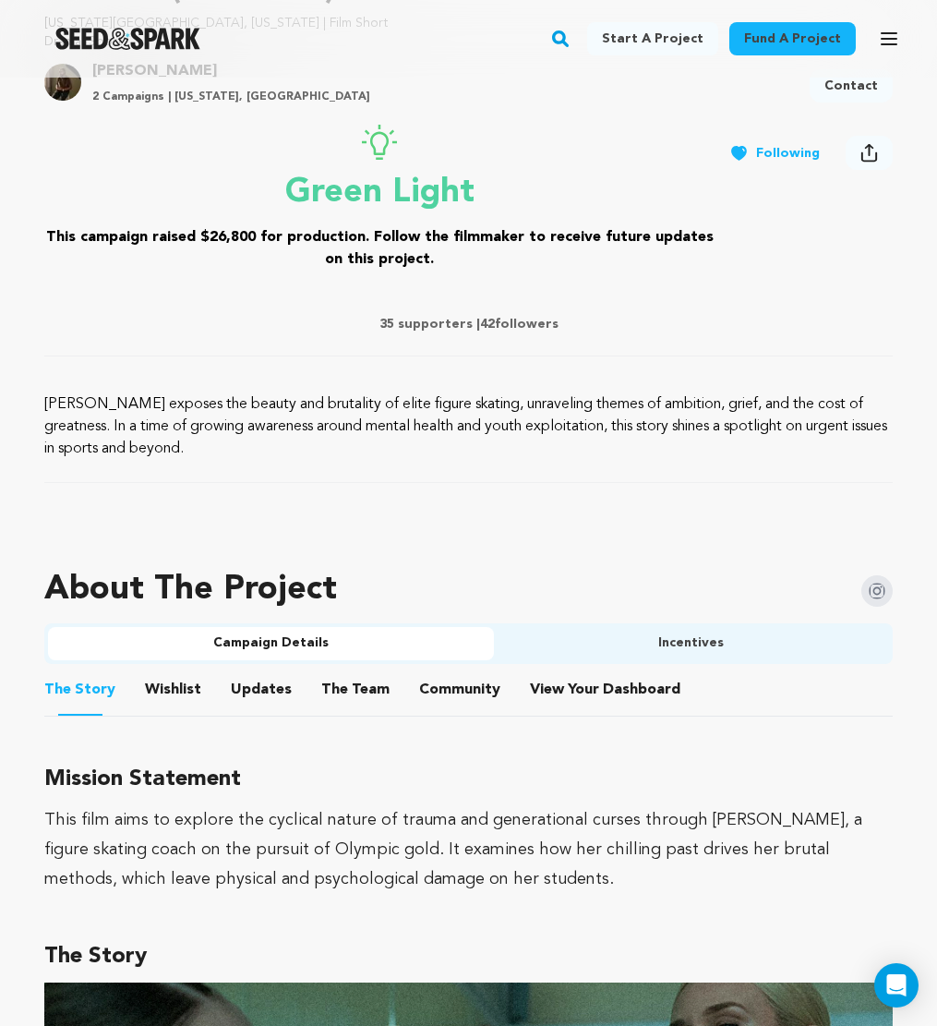
click at [178, 670] on li "Wishlist Wishlist" at bounding box center [173, 690] width 56 height 52
click at [206, 689] on ul "The Story The Story Wishlist Wishlist Updates Updates The Team The Team Communi…" at bounding box center [468, 690] width 848 height 53
click at [666, 623] on ul "Campaign Details Incentives" at bounding box center [468, 643] width 848 height 41
click at [666, 634] on button "Incentives" at bounding box center [692, 643] width 396 height 33
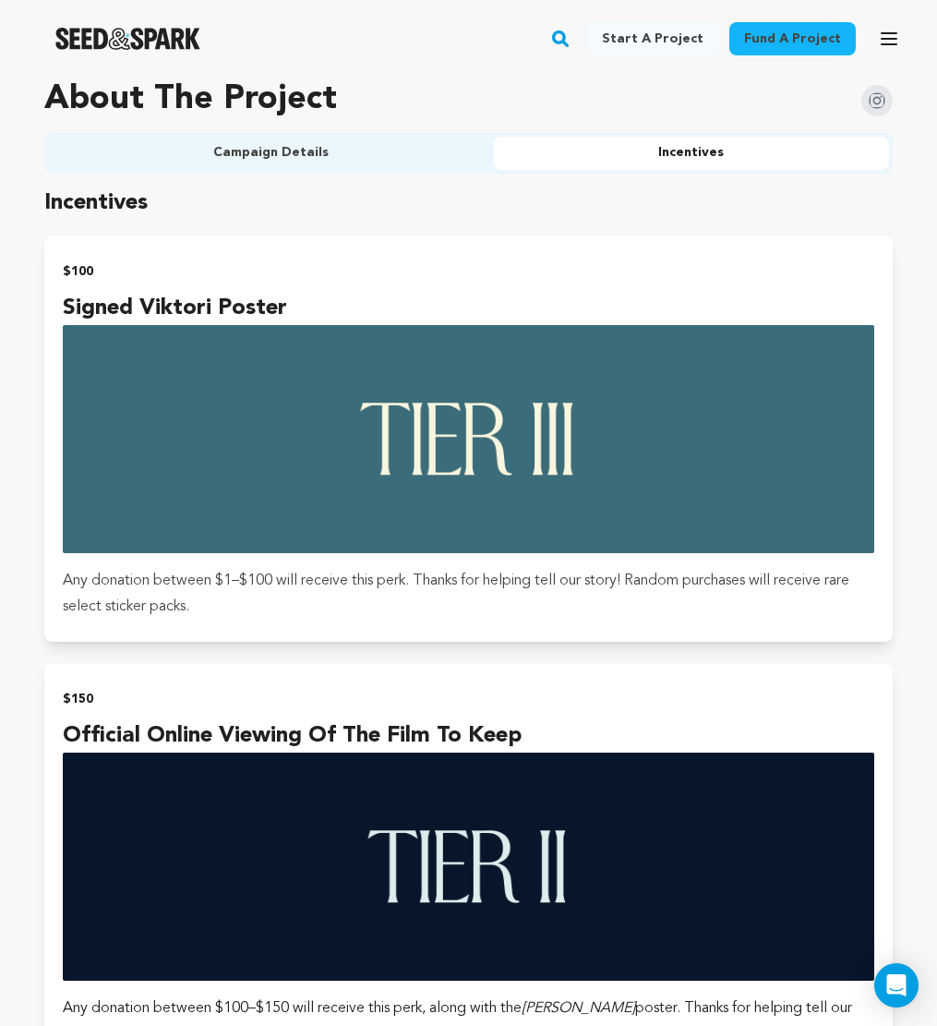
scroll to position [1059, 0]
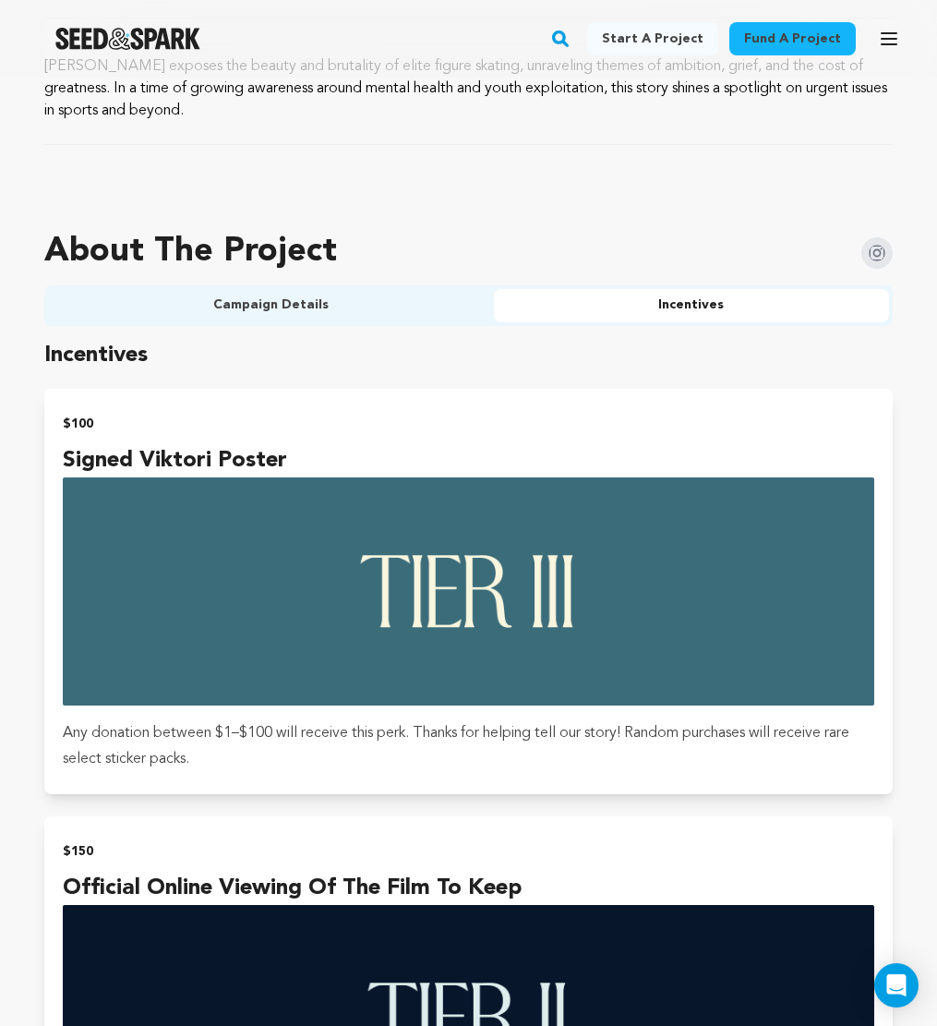
click at [305, 304] on button "Campaign Details" at bounding box center [271, 305] width 446 height 33
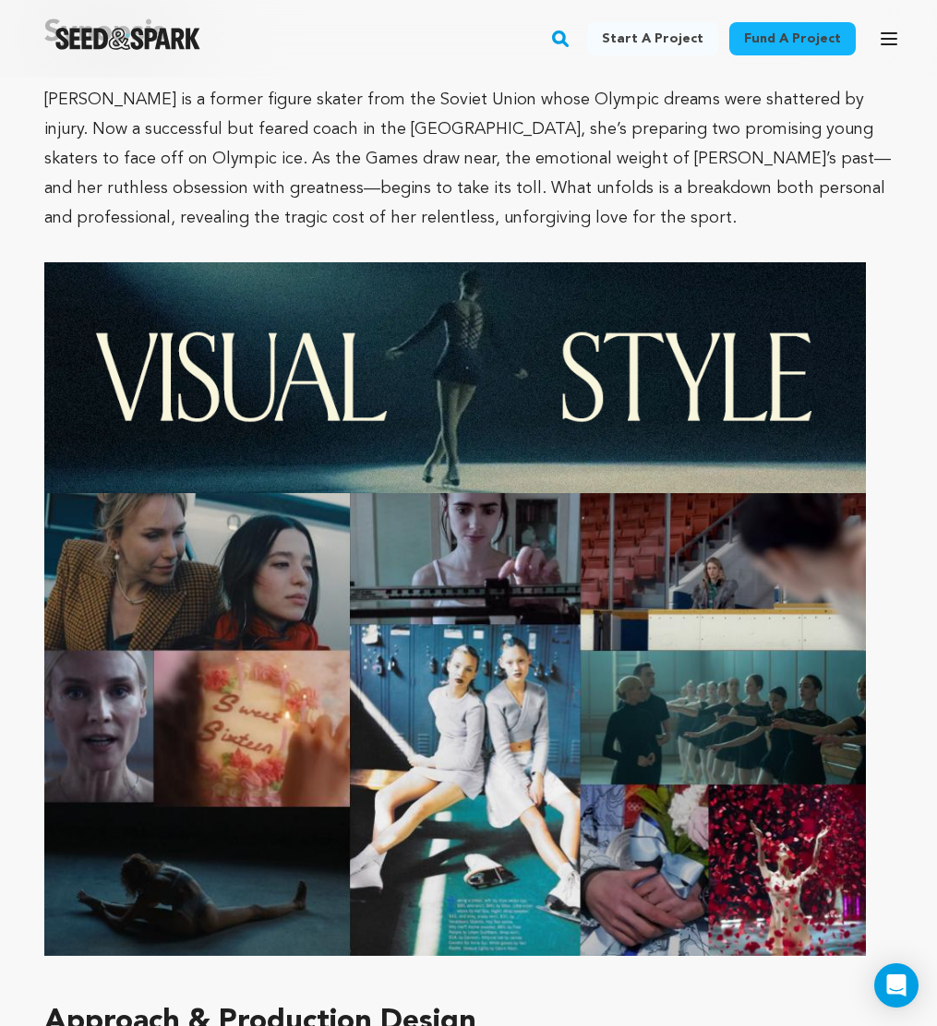
scroll to position [2316, 0]
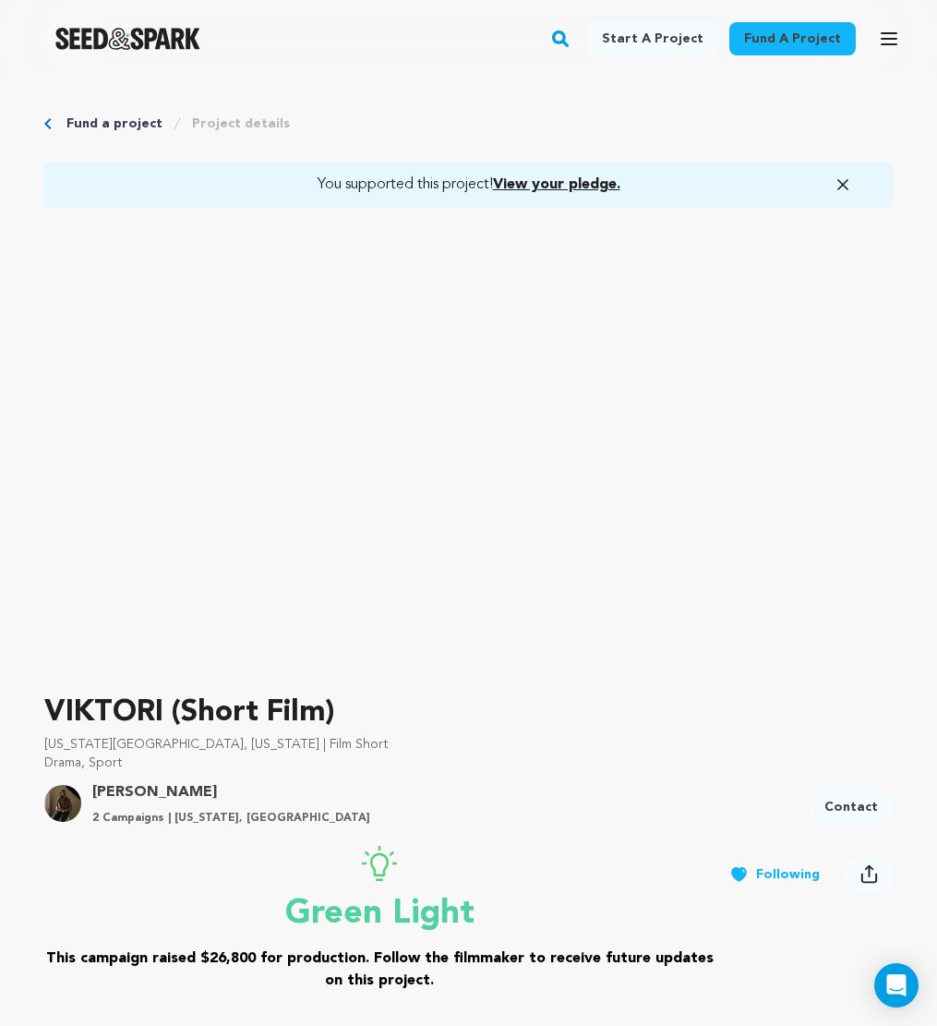
click at [54, 815] on img at bounding box center [62, 803] width 37 height 37
click at [134, 788] on link "[PERSON_NAME]" at bounding box center [231, 792] width 278 height 22
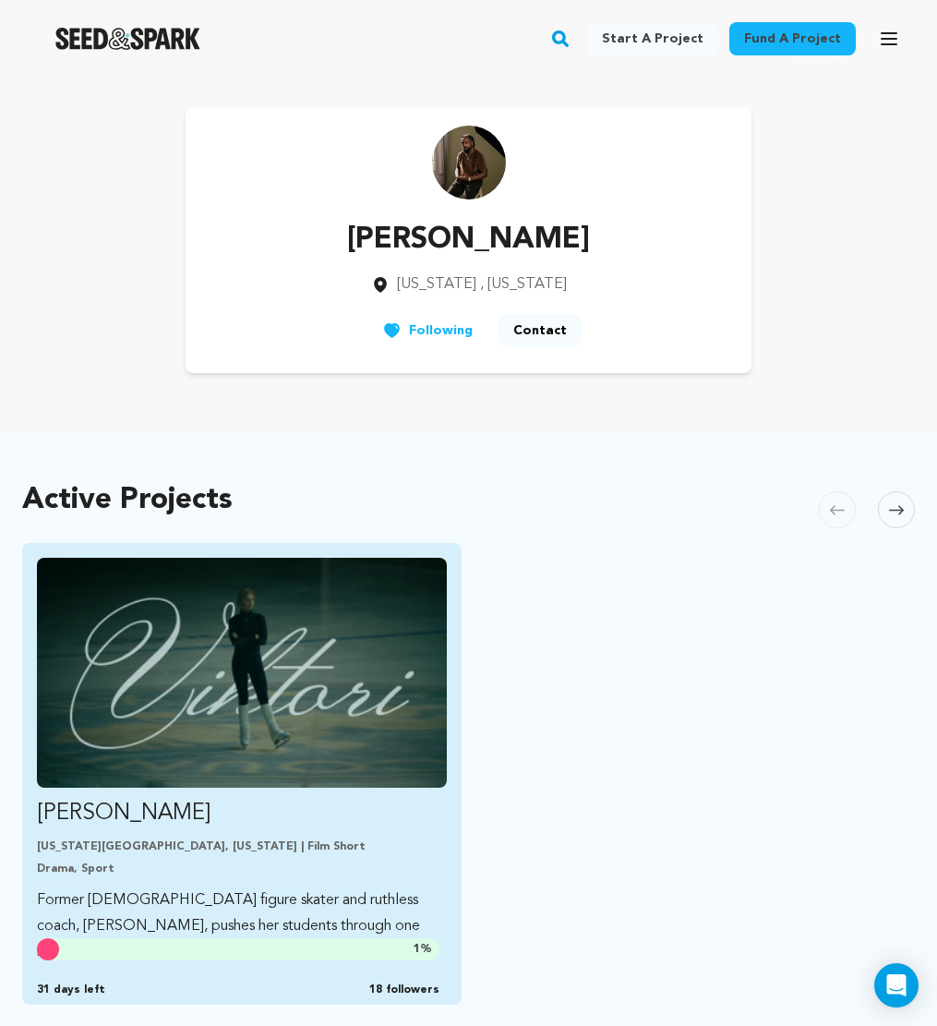
click at [138, 838] on link "[PERSON_NAME] [US_STATE][GEOGRAPHIC_DATA], [US_STATE] | Film Short Drama, Sport…" at bounding box center [242, 761] width 410 height 407
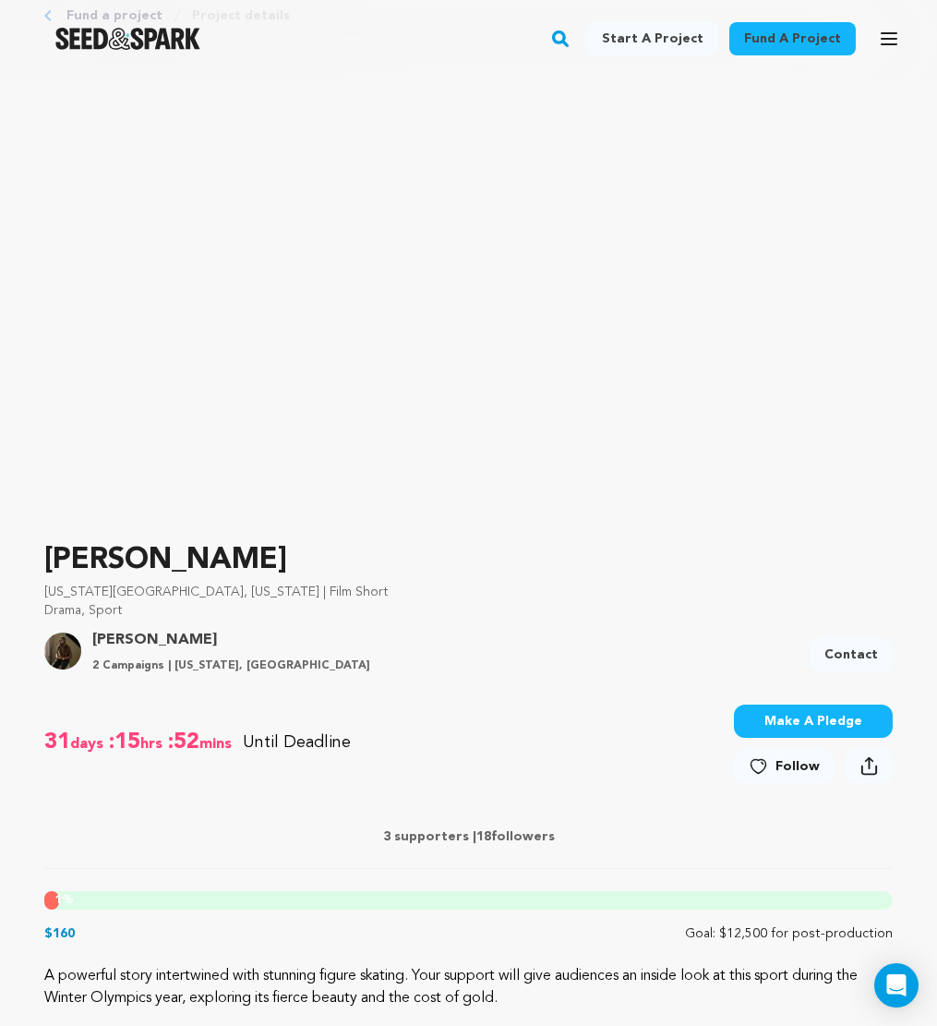
scroll to position [75, 0]
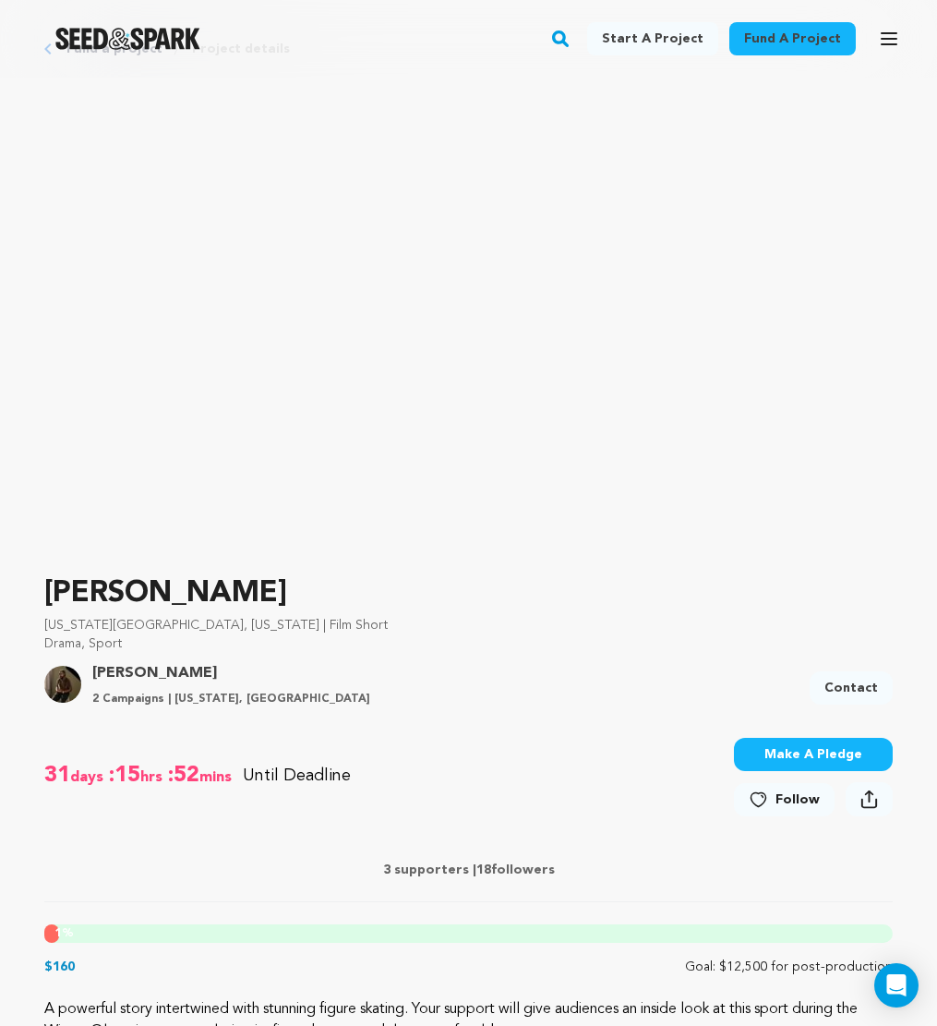
click at [131, 828] on div "31 days :15 hrs :52 mins Until Deadline 1% $160" at bounding box center [468, 778] width 848 height 104
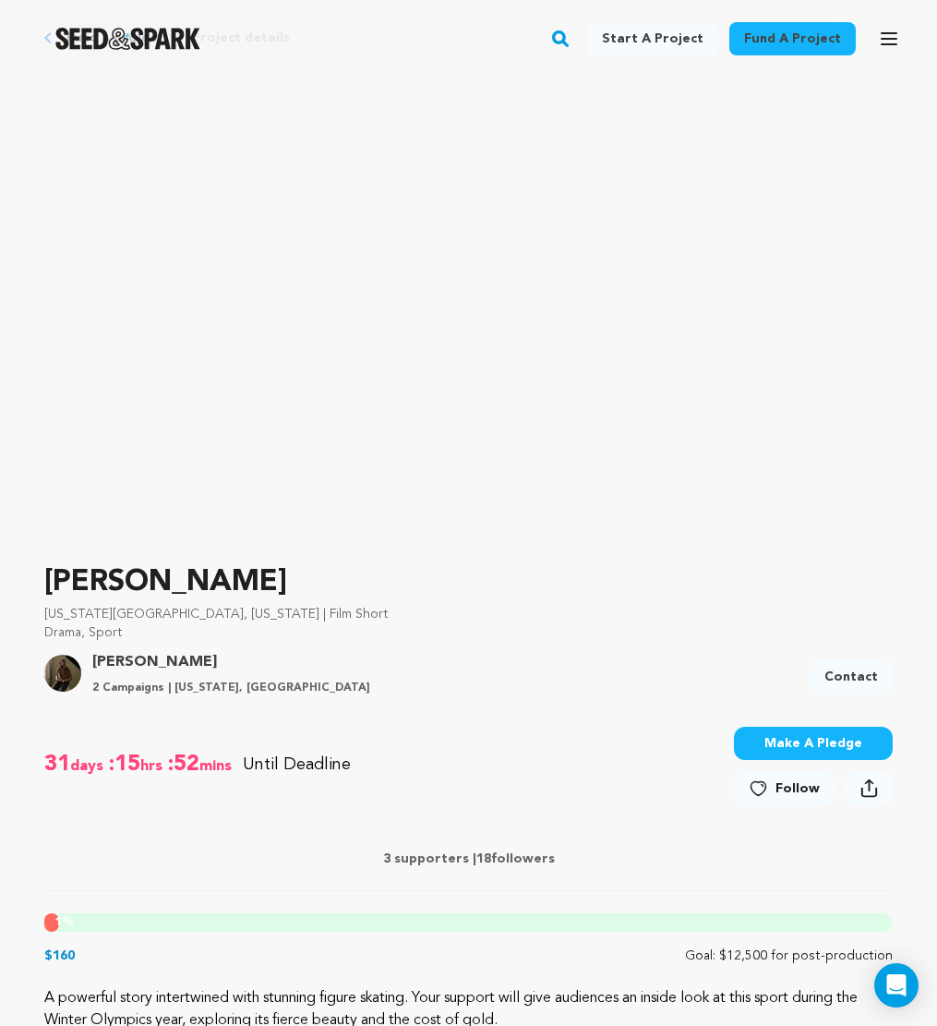
scroll to position [763, 0]
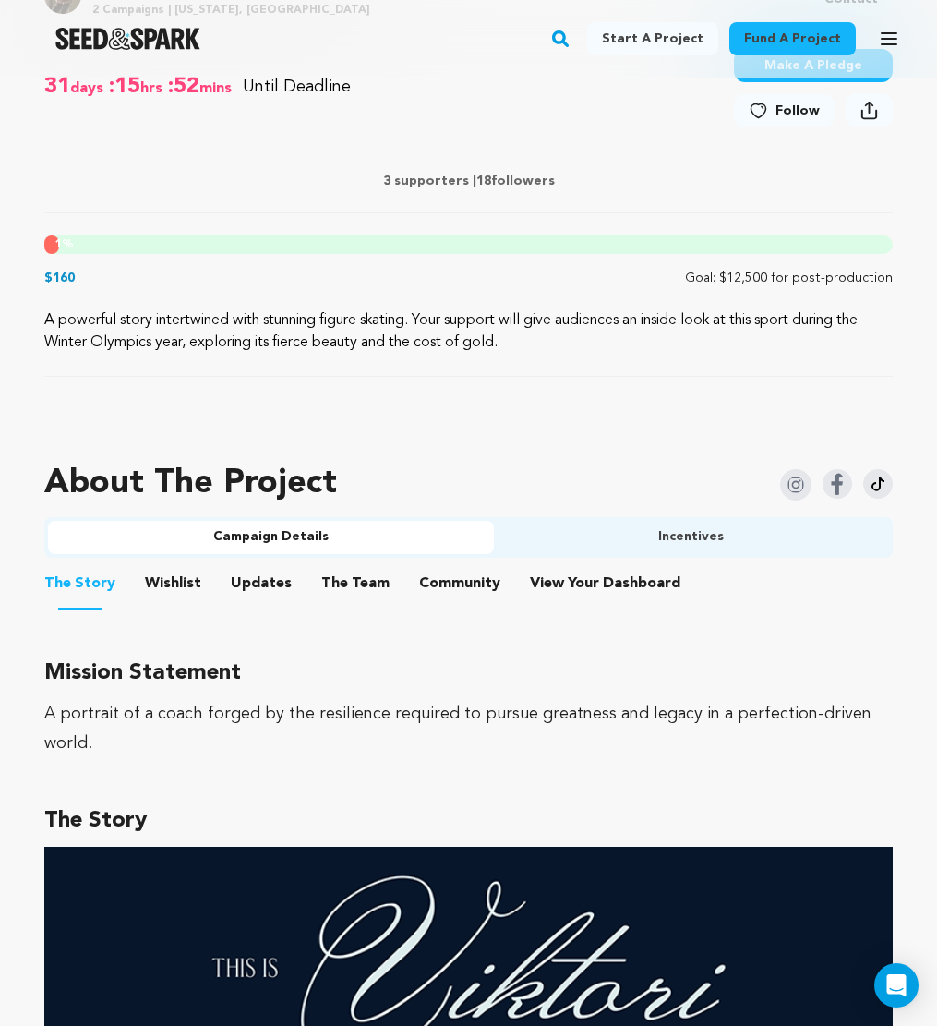
drag, startPoint x: 563, startPoint y: 537, endPoint x: 494, endPoint y: 541, distance: 69.3
click at [494, 542] on button "Incentives" at bounding box center [692, 537] width 396 height 33
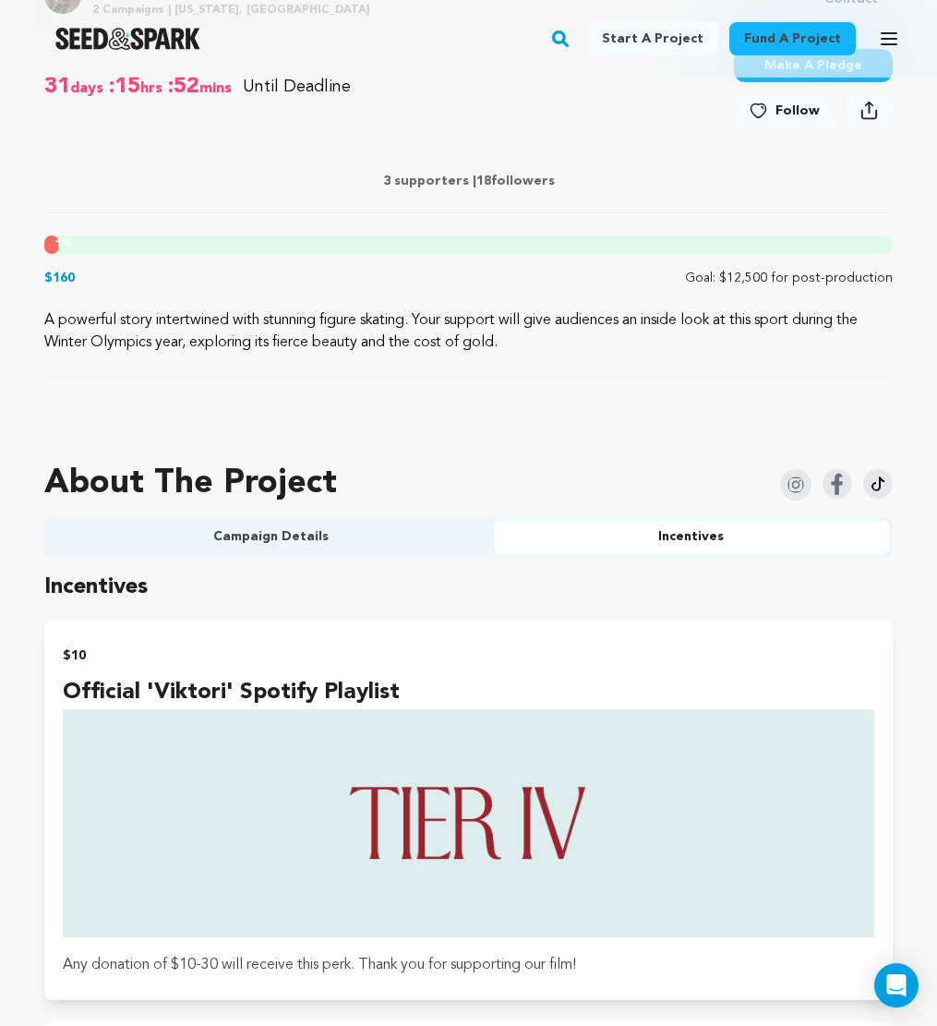
click at [390, 543] on button "Campaign Details" at bounding box center [271, 537] width 446 height 33
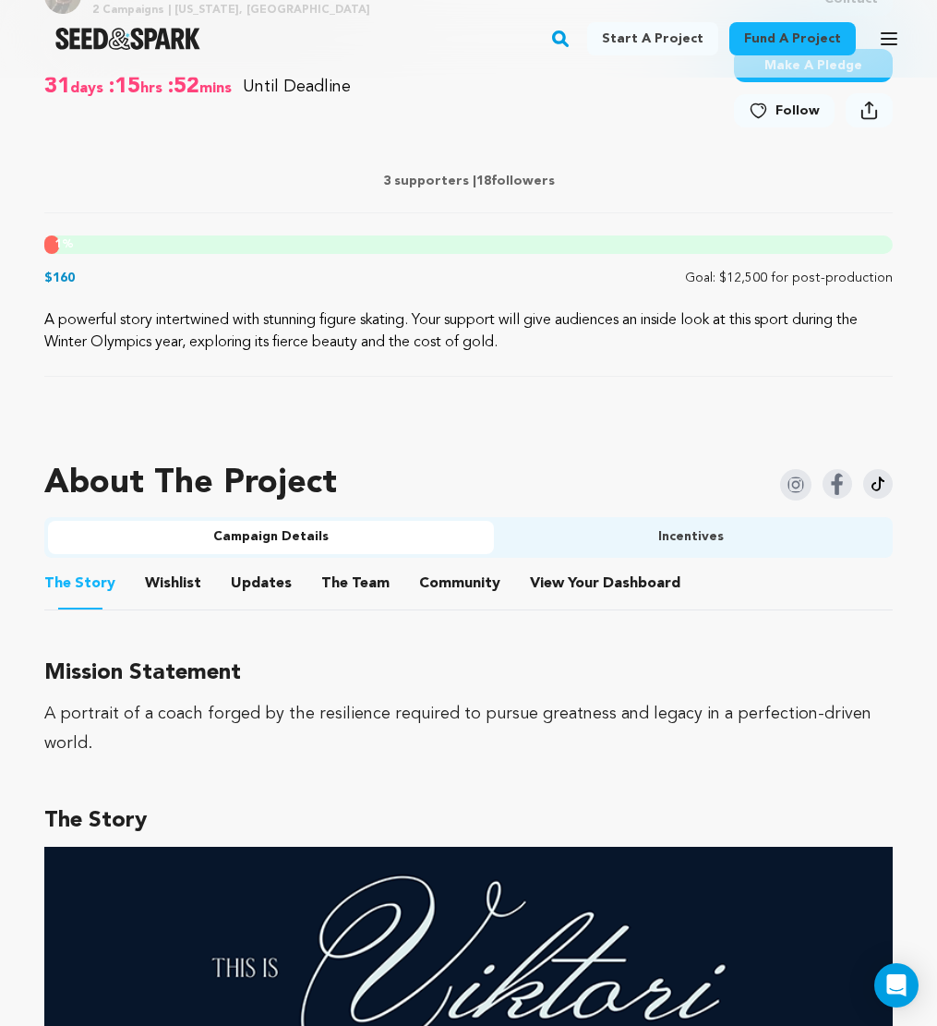
click at [168, 587] on button "Wishlist" at bounding box center [173, 587] width 44 height 44
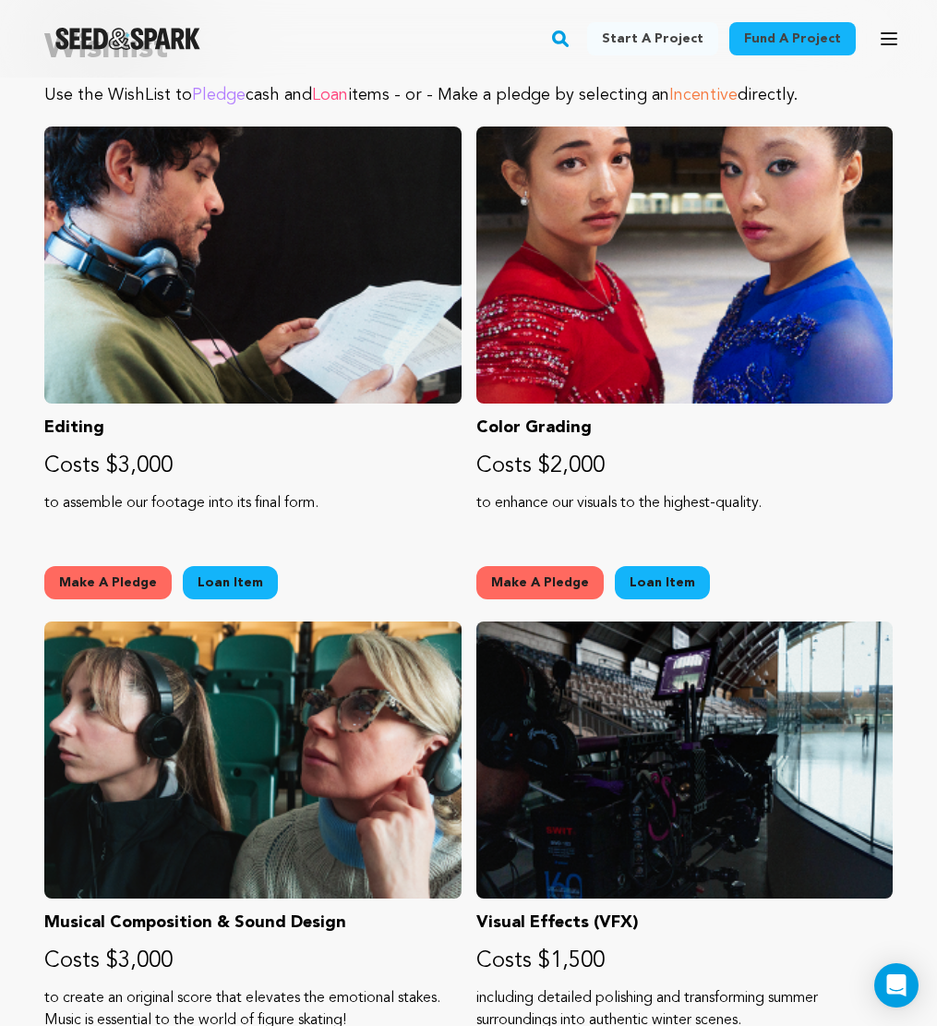
scroll to position [1386, 0]
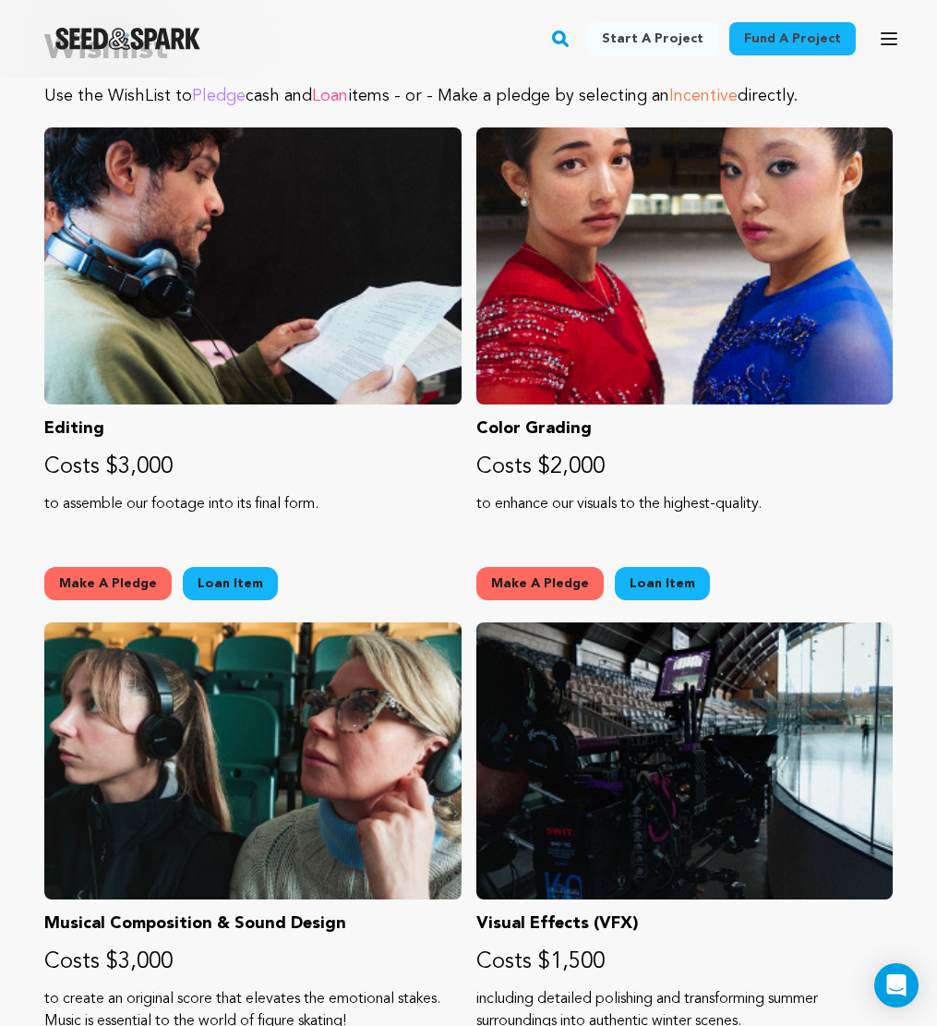
drag, startPoint x: 190, startPoint y: 472, endPoint x: 1, endPoint y: 412, distance: 198.5
click at [2, 412] on div "Fund a project Project details Viktori [US_STATE][GEOGRAPHIC_DATA], [US_STATE] …" at bounding box center [468, 166] width 937 height 2950
copy div "Editing Costs $3,000"
drag, startPoint x: 605, startPoint y: 471, endPoint x: 482, endPoint y: 420, distance: 132.8
click at [482, 421] on div "Color Grading Costs $2,000 to enhance our visuals to the highest-quality. Make …" at bounding box center [684, 367] width 417 height 480
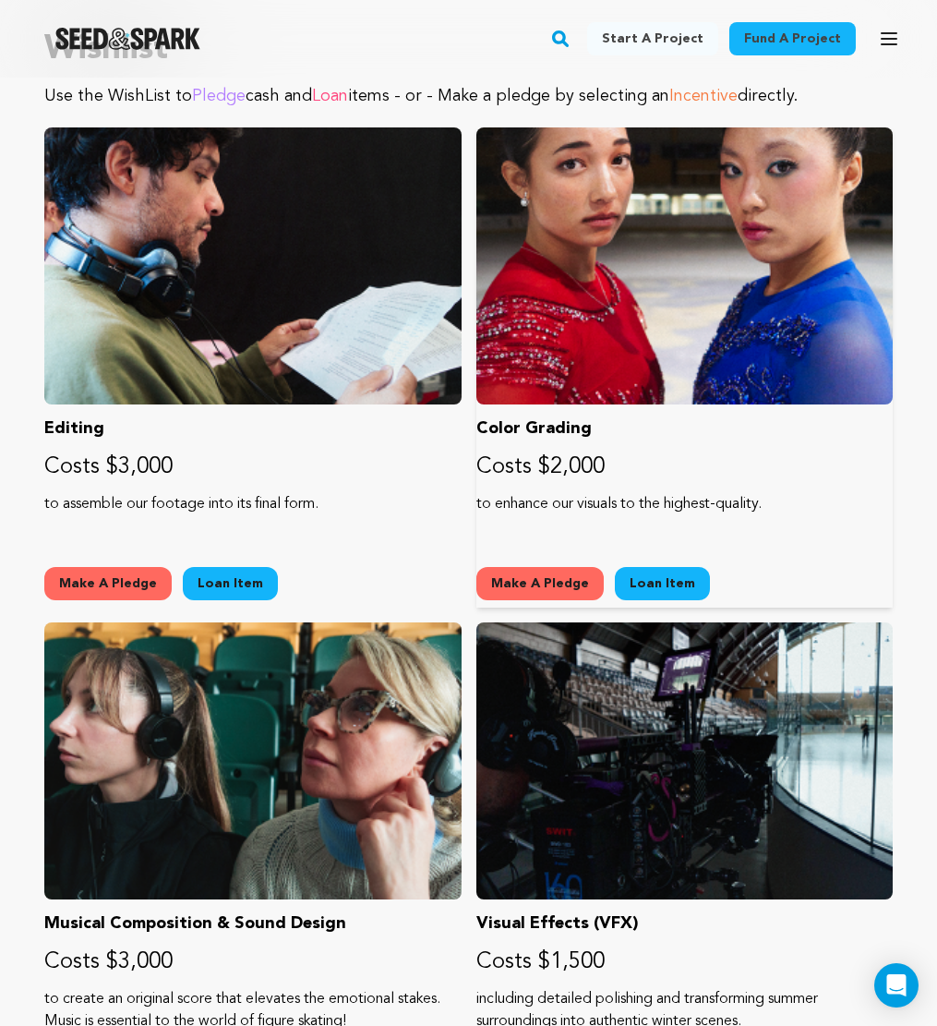
copy div "olor Grading Costs $2,000"
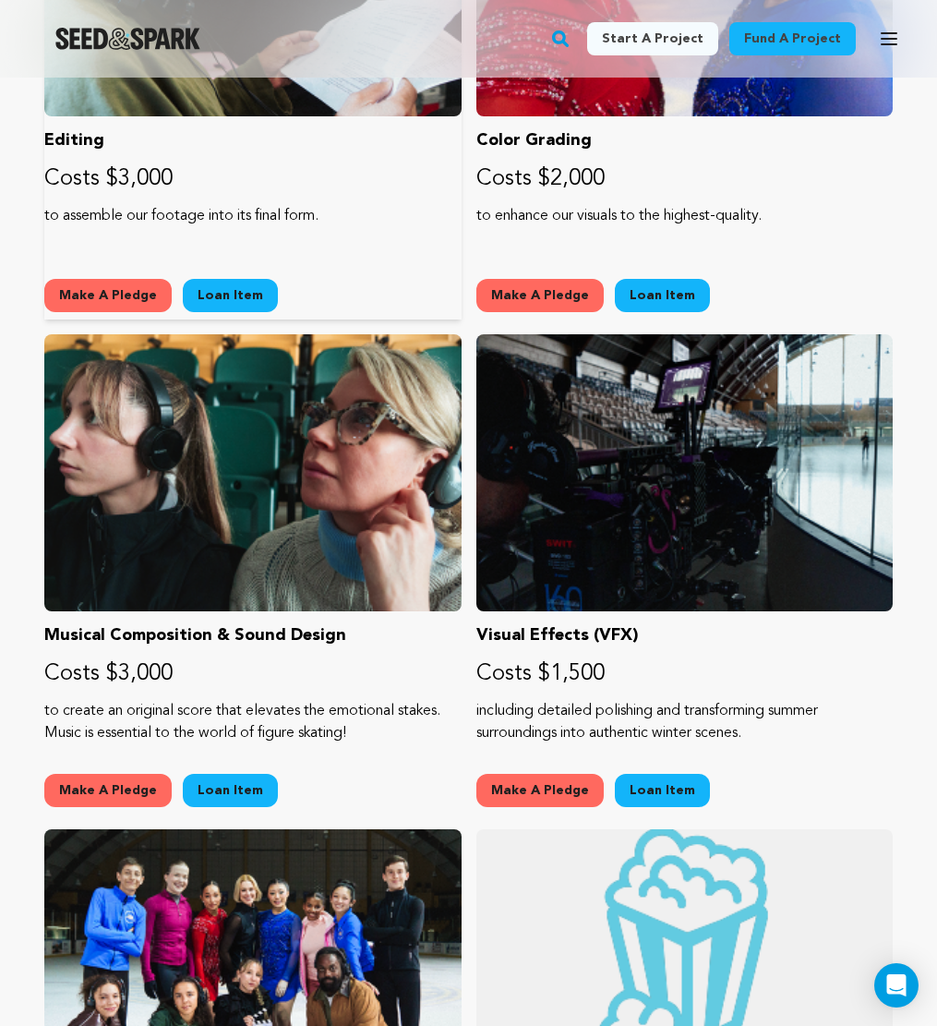
scroll to position [1706, 0]
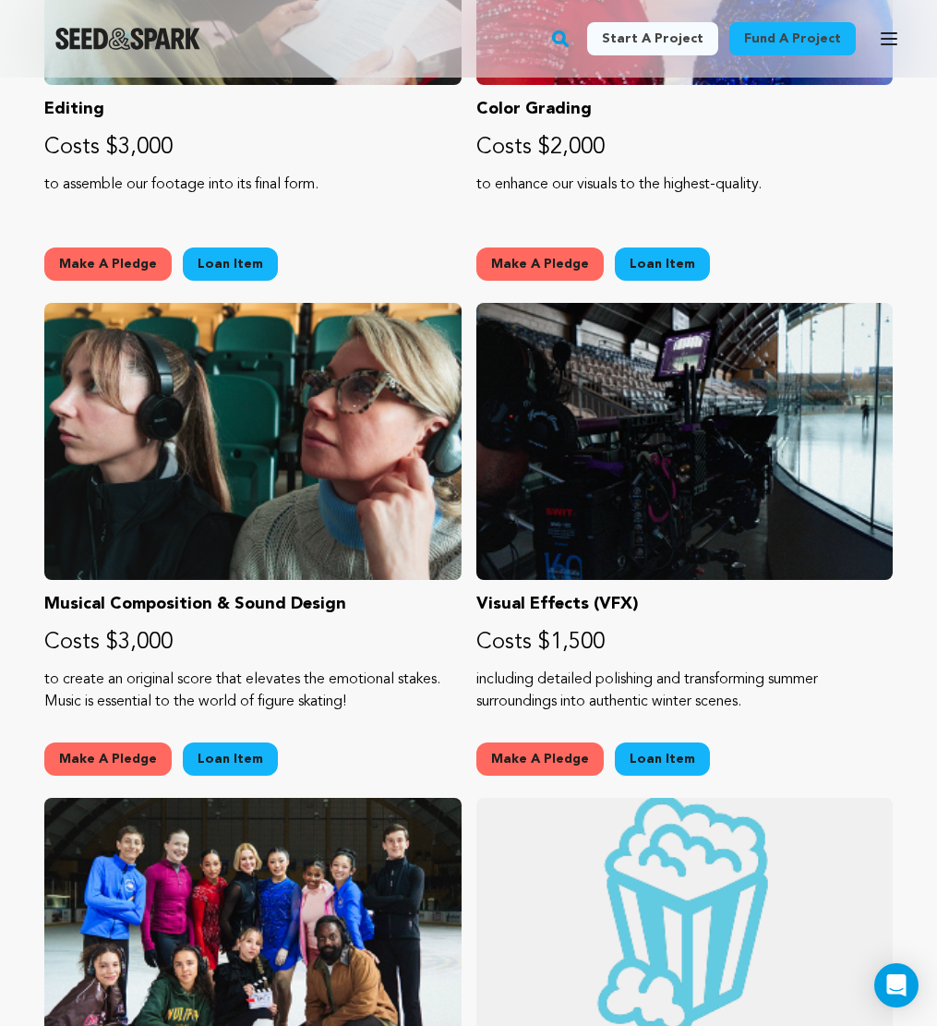
drag, startPoint x: 181, startPoint y: 643, endPoint x: 37, endPoint y: 594, distance: 152.4
copy div "Musical Composition & Sound Design Costs $3,000"
drag, startPoint x: 656, startPoint y: 643, endPoint x: 479, endPoint y: 600, distance: 182.5
click at [479, 600] on div "Visual Effects (VFX) Costs $1,500 including detailed polishing and transforming…" at bounding box center [684, 543] width 417 height 480
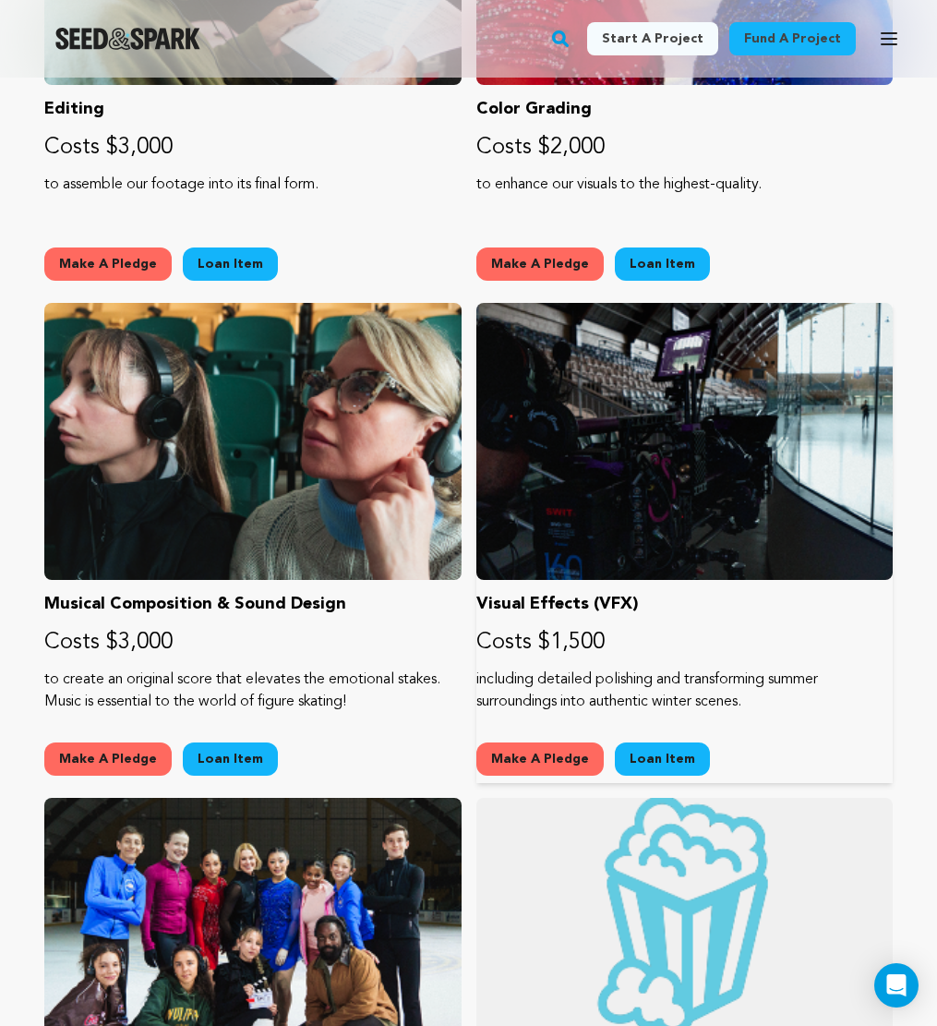
copy div "Visual Effects (VFX) Costs $1,500"
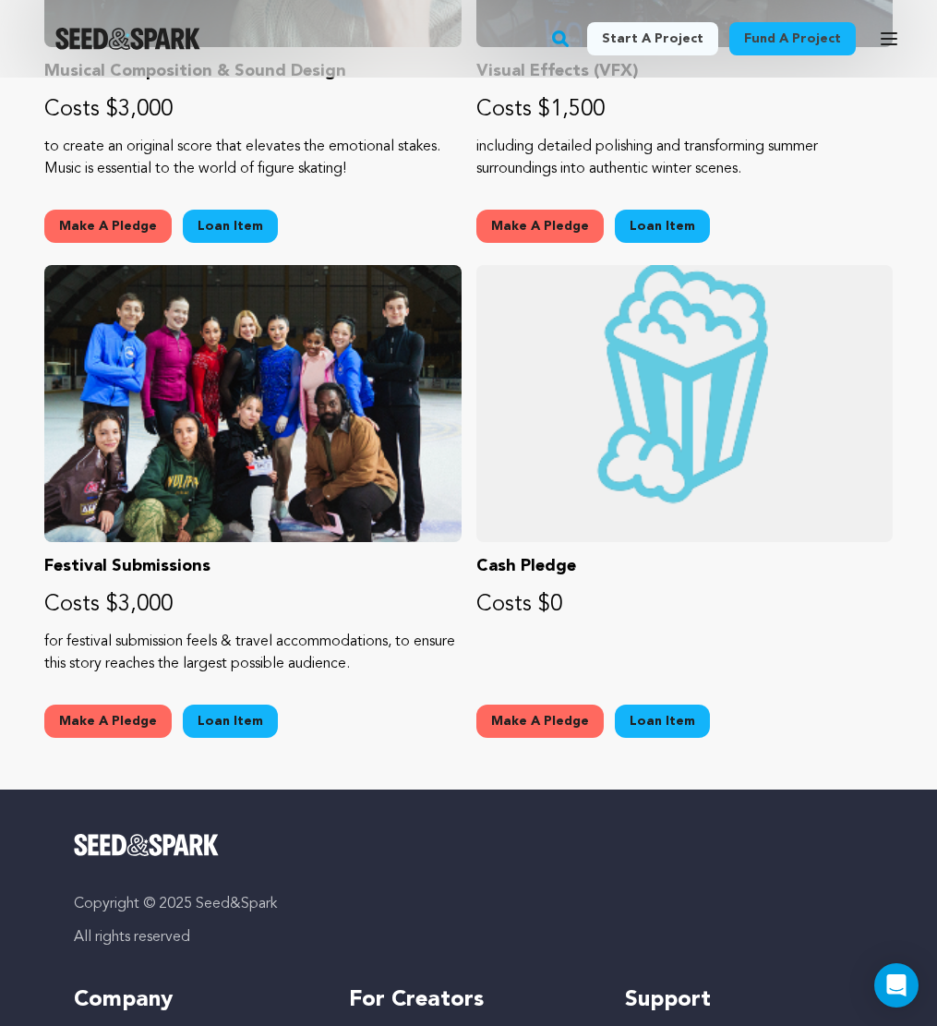
drag, startPoint x: 196, startPoint y: 597, endPoint x: 26, endPoint y: 560, distance: 173.8
copy div "Festival Submissions Costs $3,000"
